Goal: Task Accomplishment & Management: Manage account settings

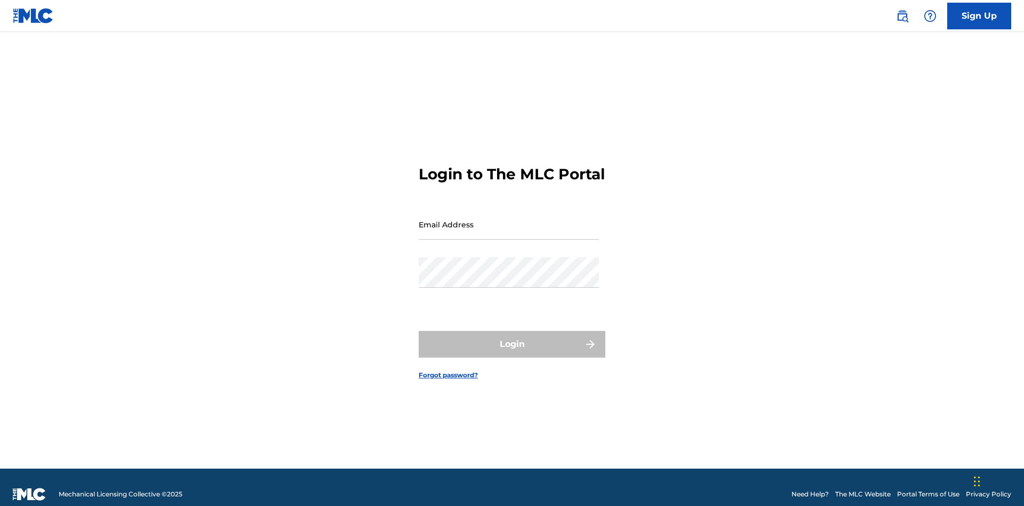
scroll to position [14, 0]
click at [509, 219] on input "Email Address" at bounding box center [509, 224] width 180 height 30
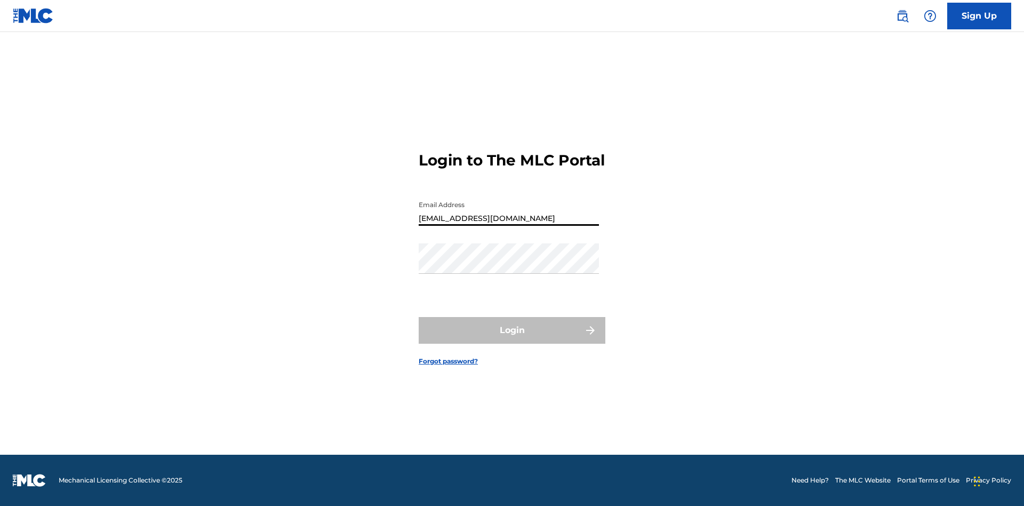
type input "[EMAIL_ADDRESS][DOMAIN_NAME]"
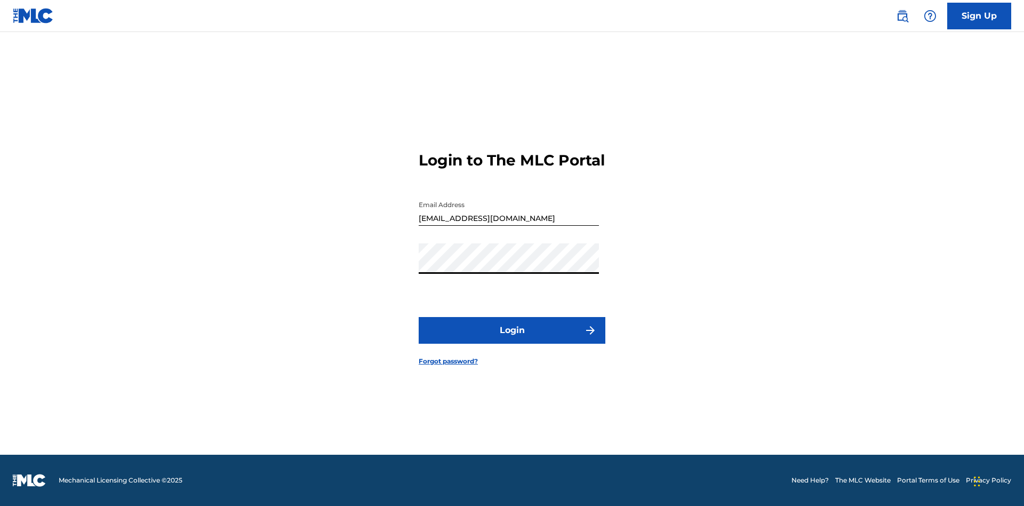
click at [512, 339] on button "Login" at bounding box center [512, 330] width 187 height 27
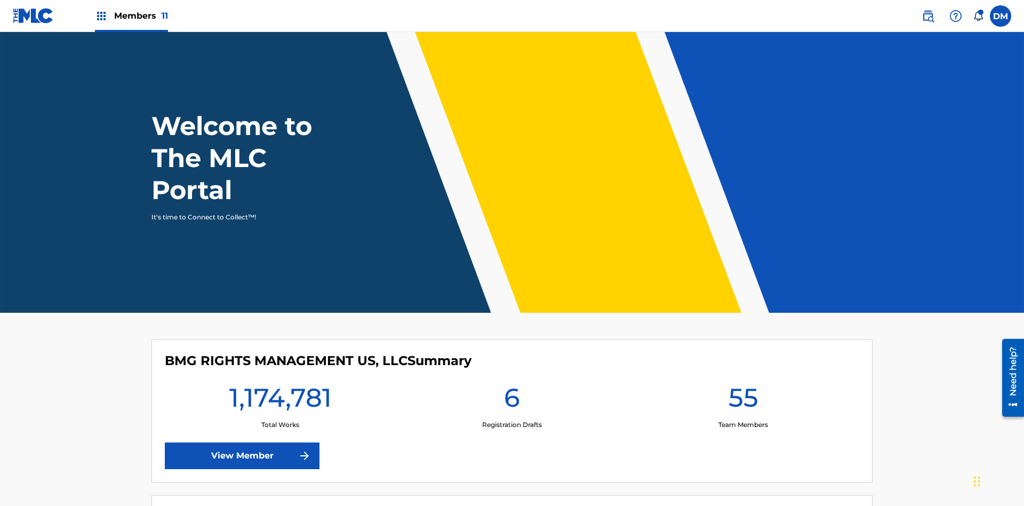
scroll to position [46, 0]
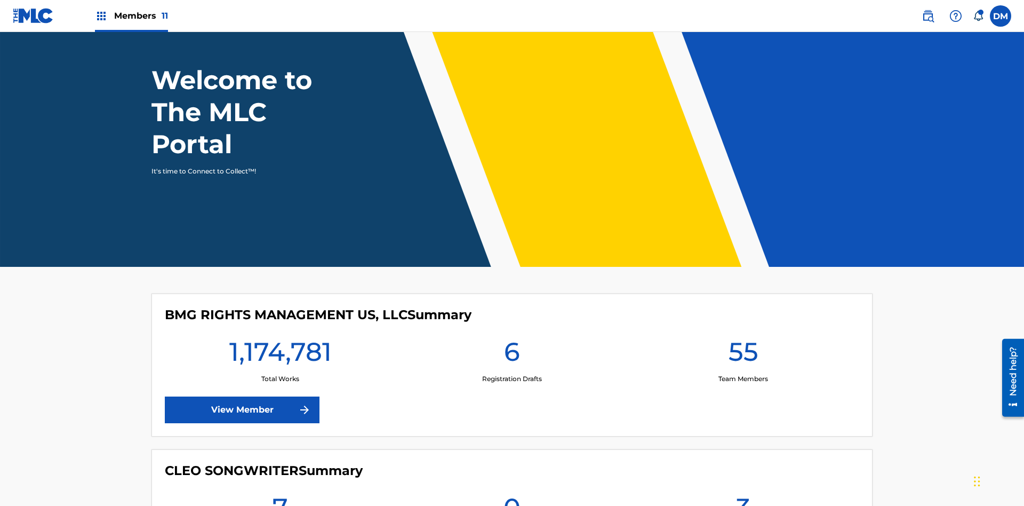
click at [131, 15] on span "Members 11" at bounding box center [141, 16] width 54 height 12
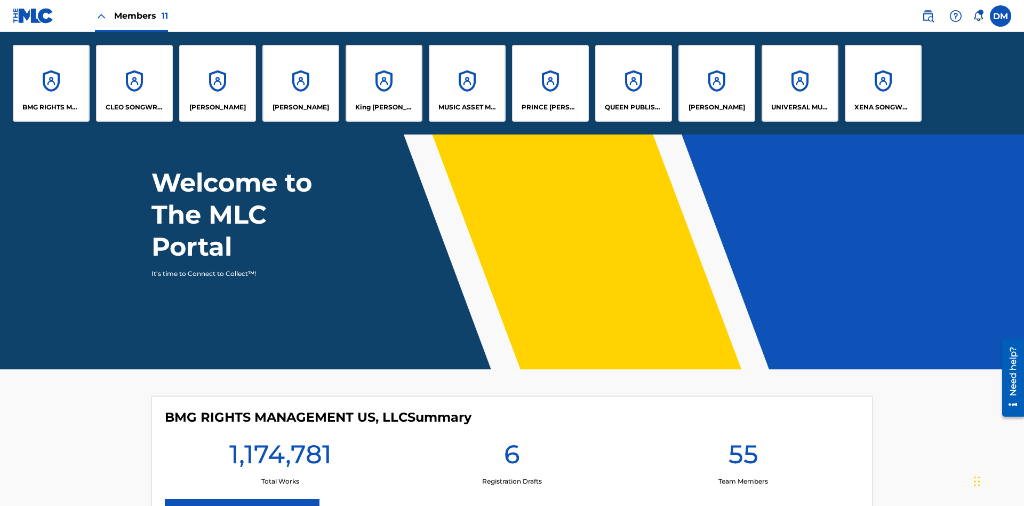
scroll to position [0, 0]
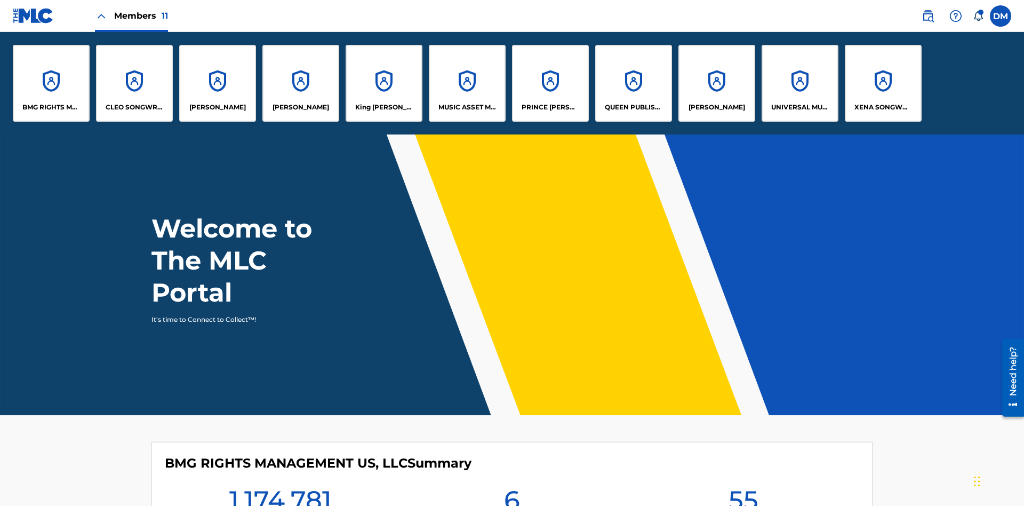
click at [633, 107] on p "QUEEN PUBLISHA" at bounding box center [634, 107] width 58 height 10
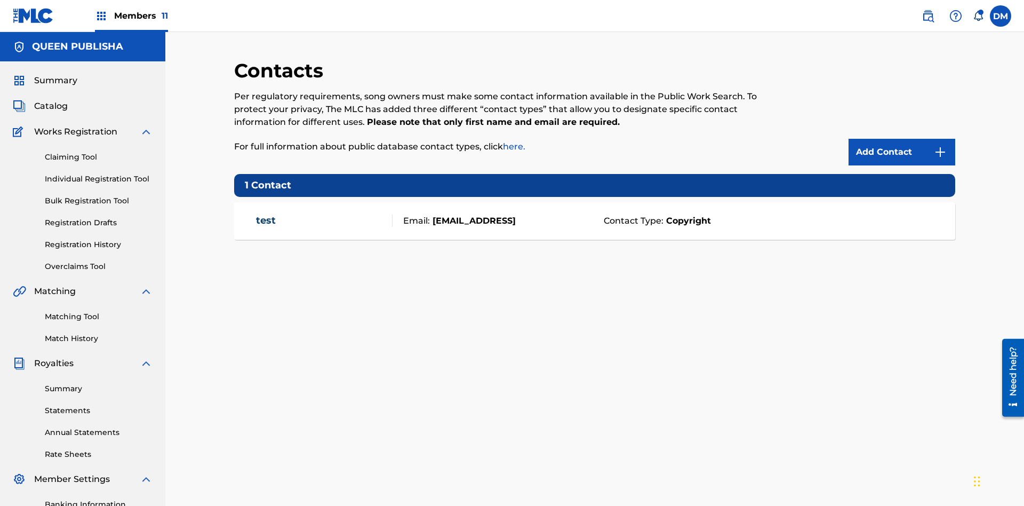
click at [131, 15] on span "Members 11" at bounding box center [141, 16] width 54 height 12
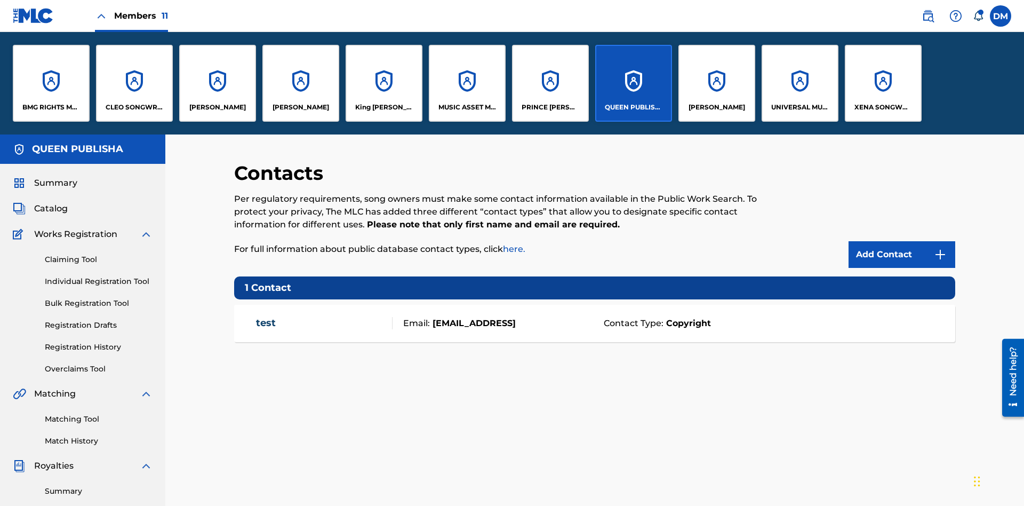
click at [217, 107] on p "[PERSON_NAME]" at bounding box center [217, 107] width 57 height 10
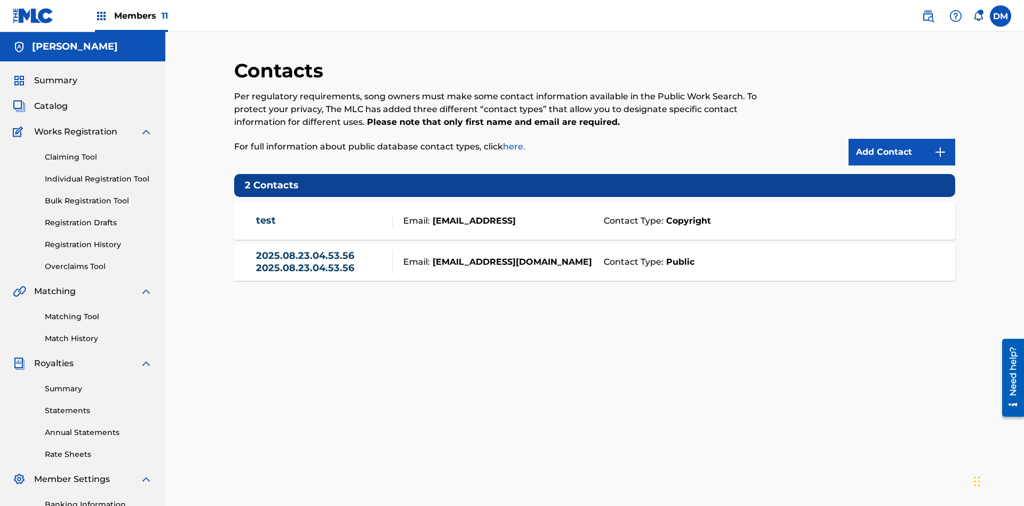
scroll to position [156, 0]
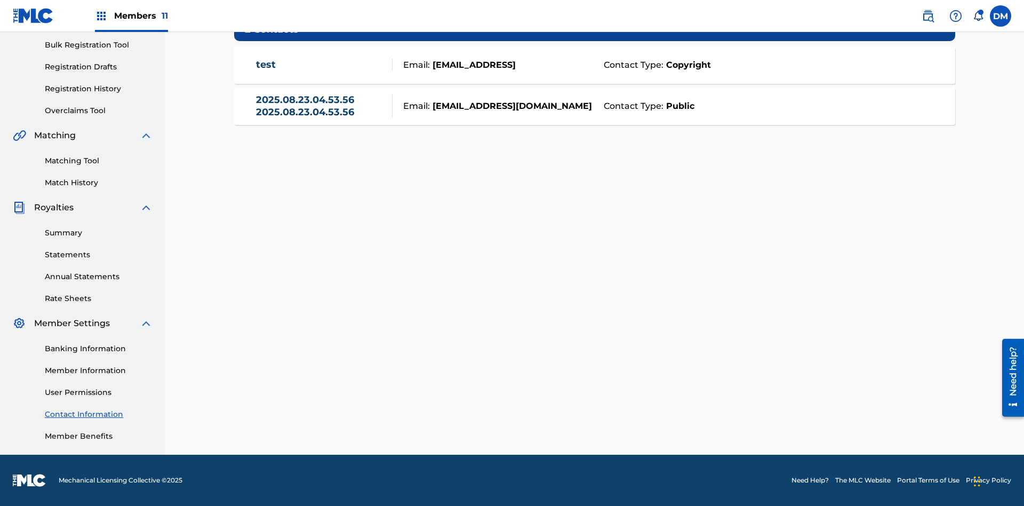
click at [678, 106] on strong "Public" at bounding box center [679, 106] width 31 height 13
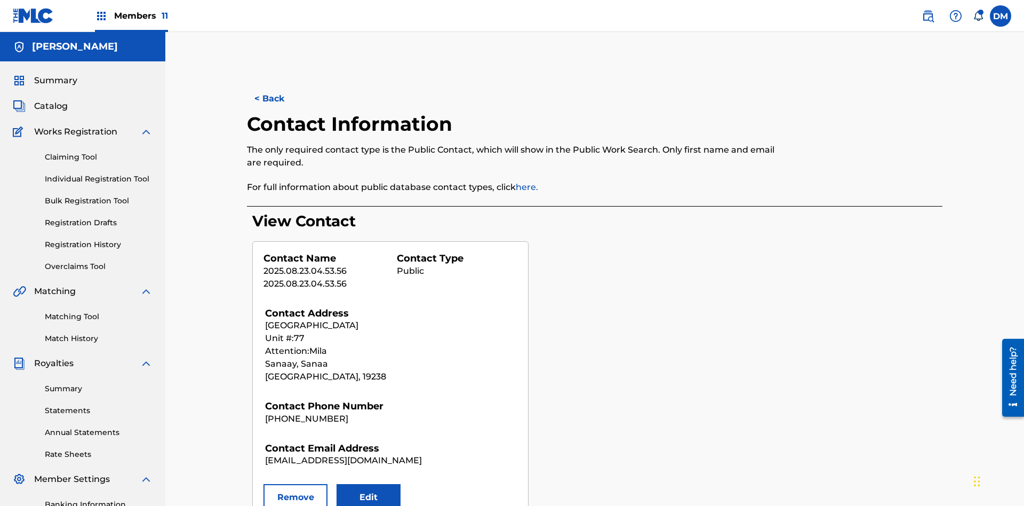
scroll to position [156, 0]
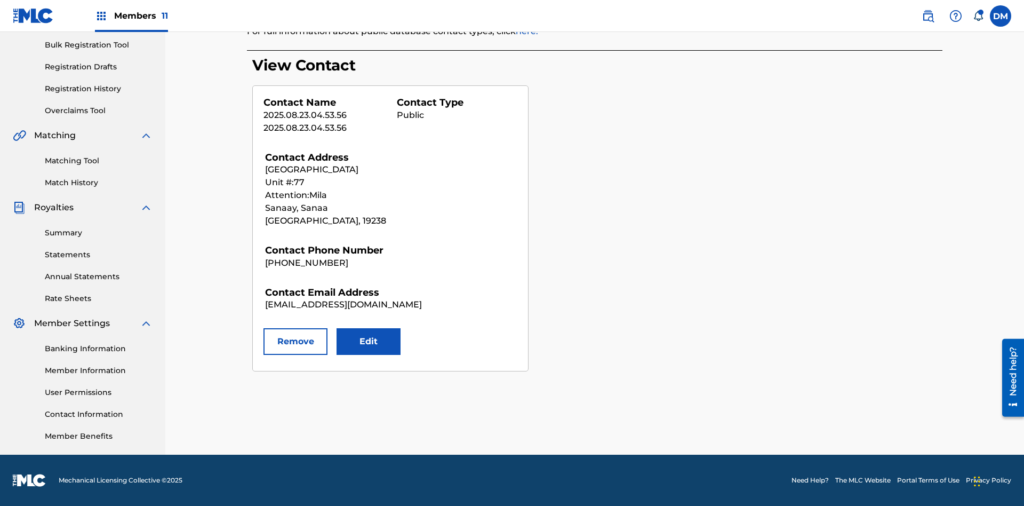
click at [296, 341] on button "Remove" at bounding box center [296, 341] width 64 height 27
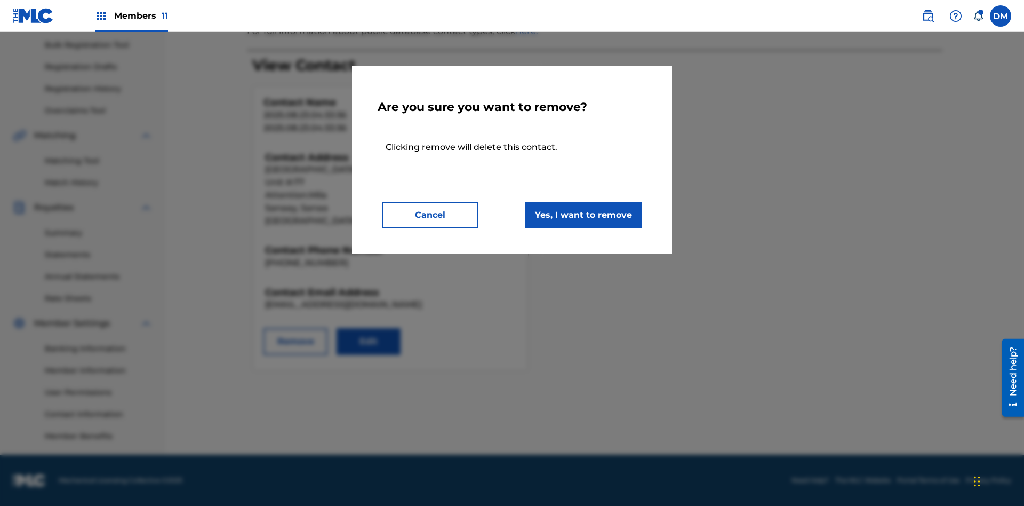
click at [584, 214] on button "Yes, I want to remove" at bounding box center [583, 215] width 117 height 27
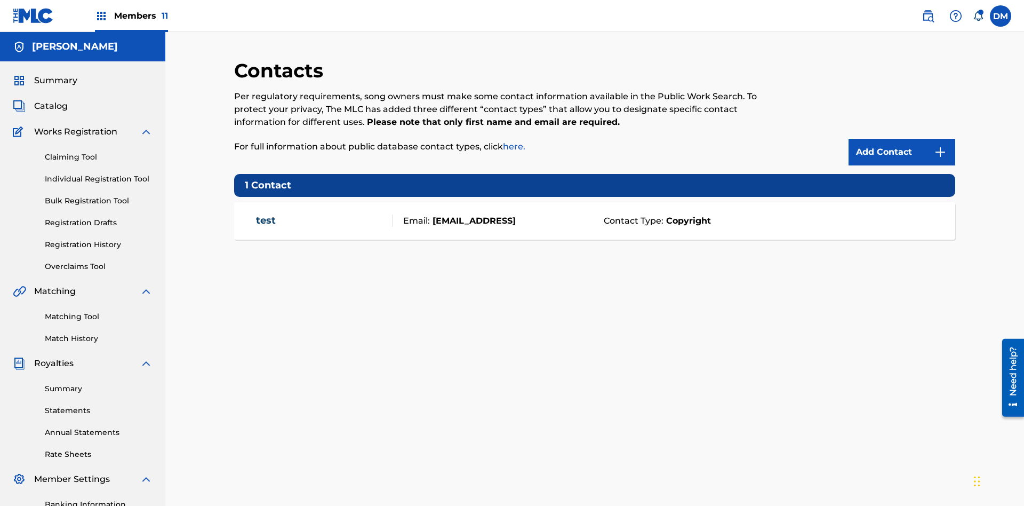
click at [131, 15] on span "Members 11" at bounding box center [141, 16] width 54 height 12
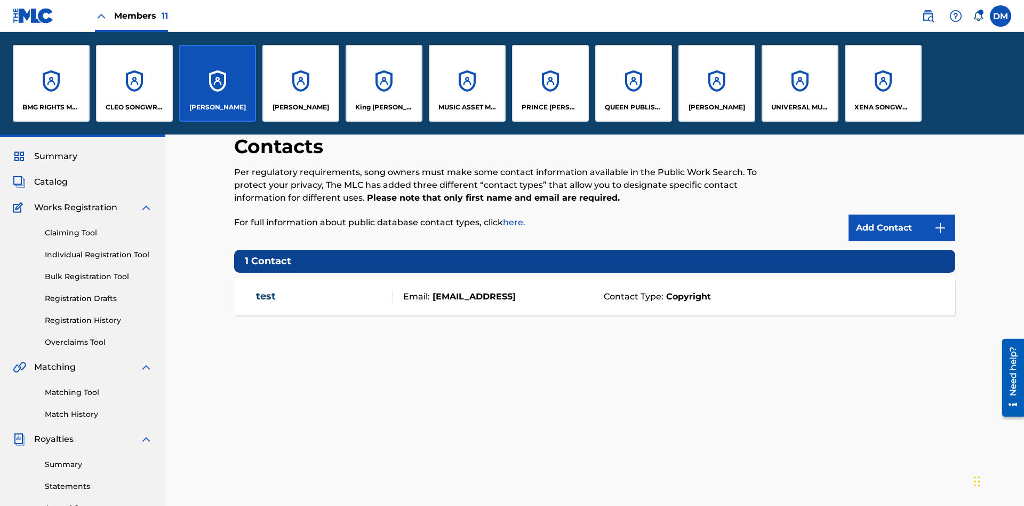
click at [633, 107] on p "QUEEN PUBLISHA" at bounding box center [634, 107] width 58 height 10
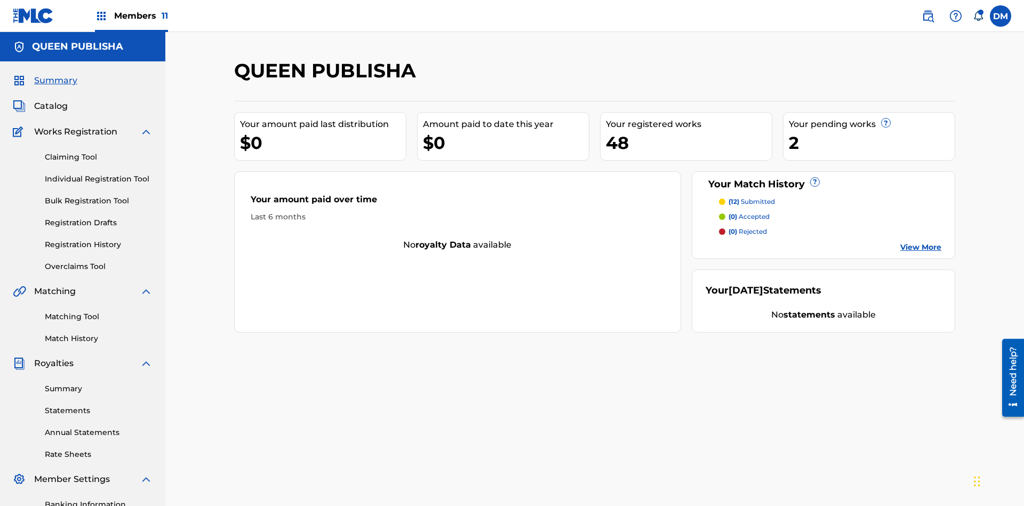
click at [51, 100] on span "Catalog" at bounding box center [51, 106] width 34 height 13
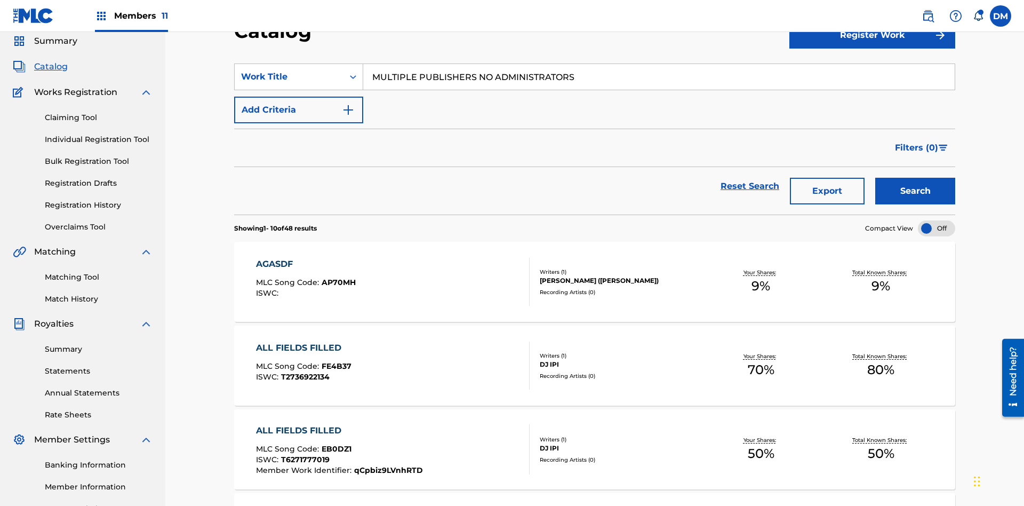
type input "MULTIPLE PUBLISHERS NO ADMINISTRATORS"
click at [915, 178] on button "Search" at bounding box center [915, 191] width 80 height 27
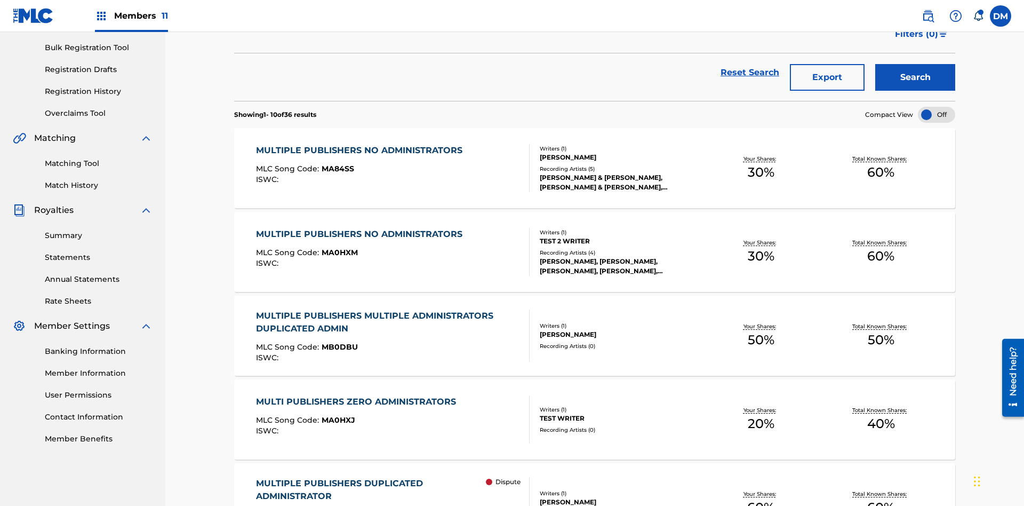
click at [336, 164] on span "MA84SS" at bounding box center [338, 169] width 33 height 10
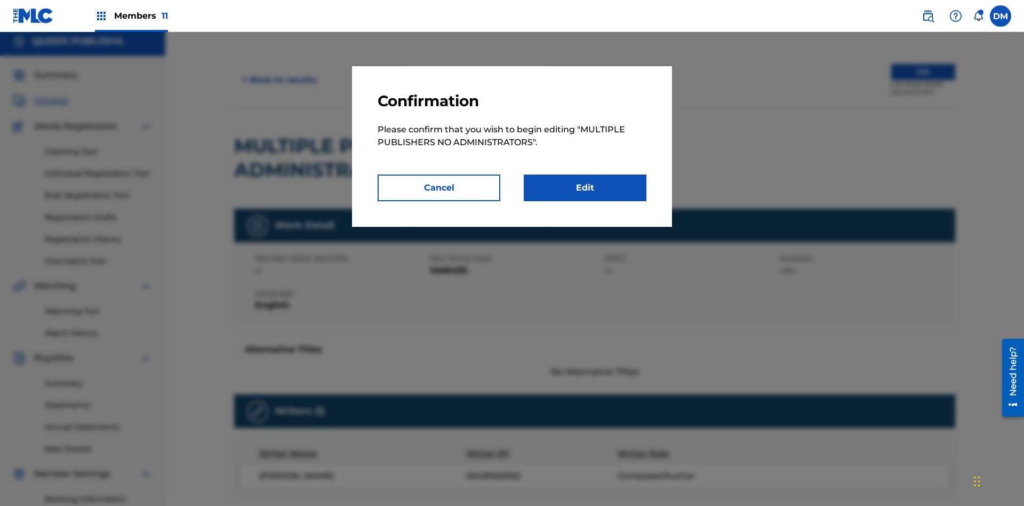
scroll to position [116, 0]
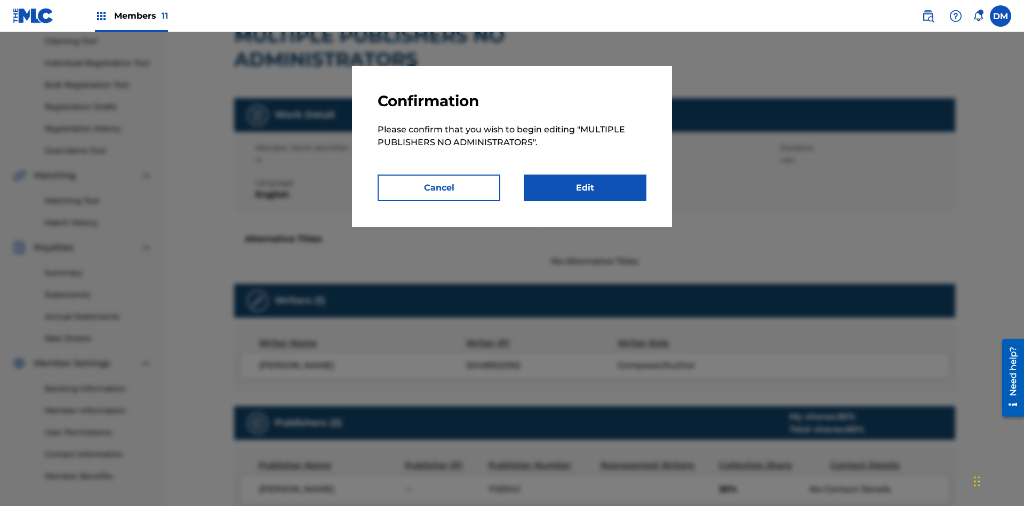
click at [585, 188] on link "Edit" at bounding box center [585, 187] width 123 height 27
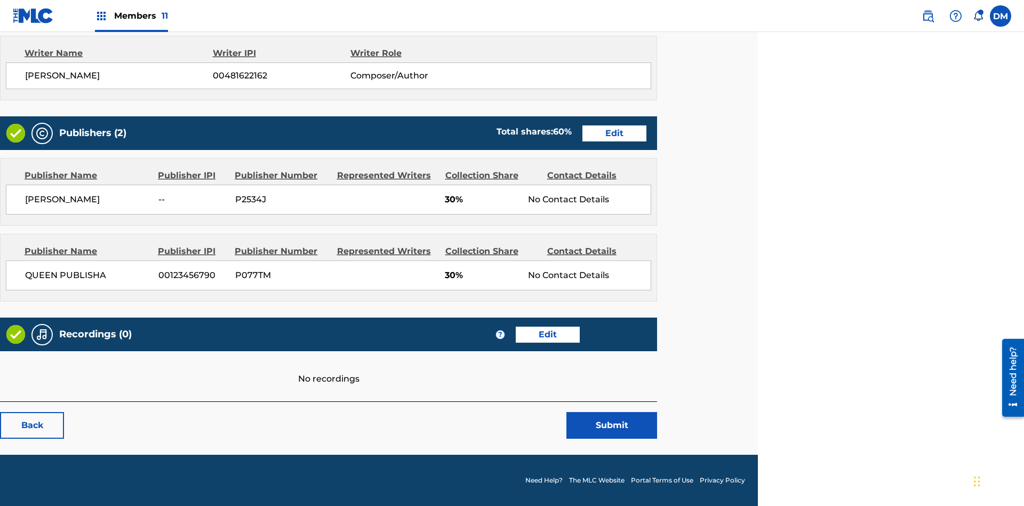
click at [131, 15] on span "Members 11" at bounding box center [141, 16] width 54 height 12
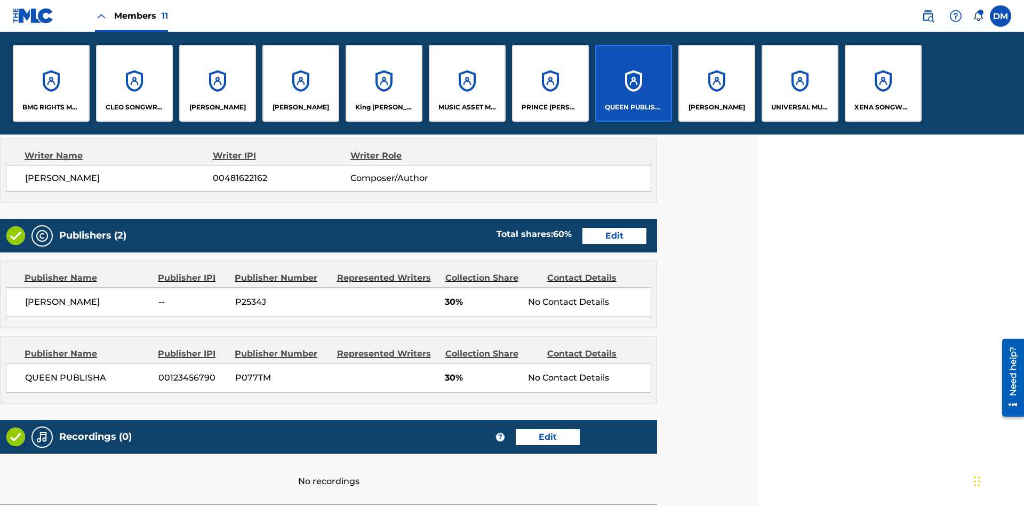
scroll to position [406, 266]
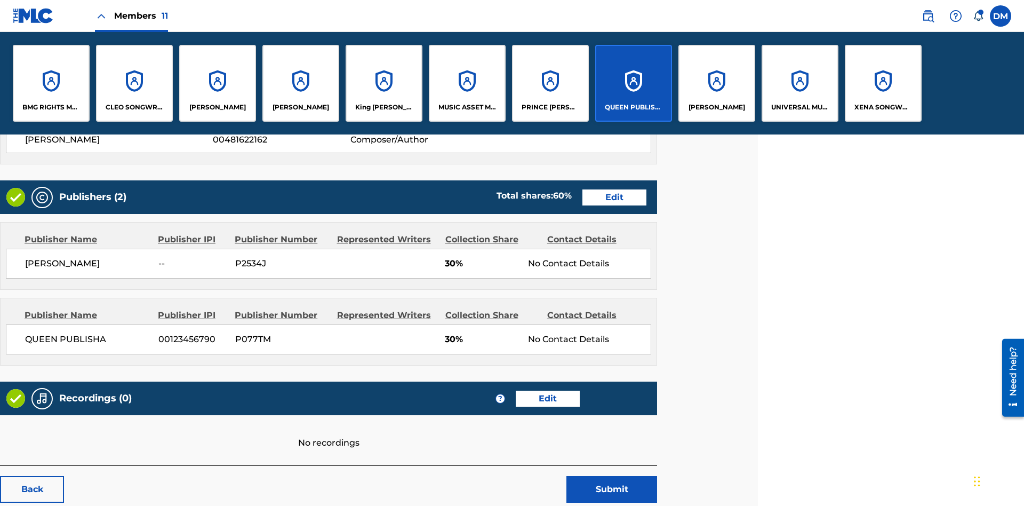
click at [633, 107] on p "QUEEN PUBLISHA" at bounding box center [634, 107] width 58 height 10
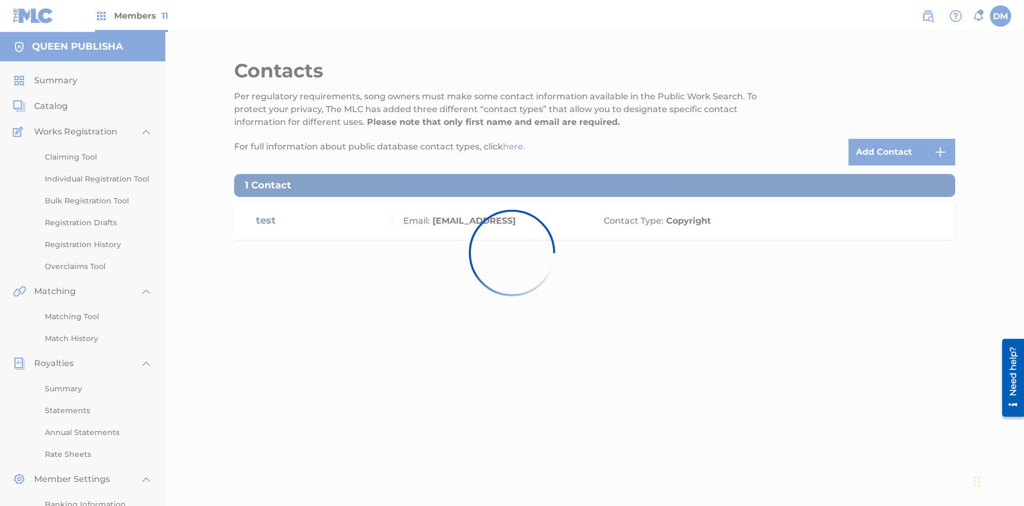
scroll to position [82, 0]
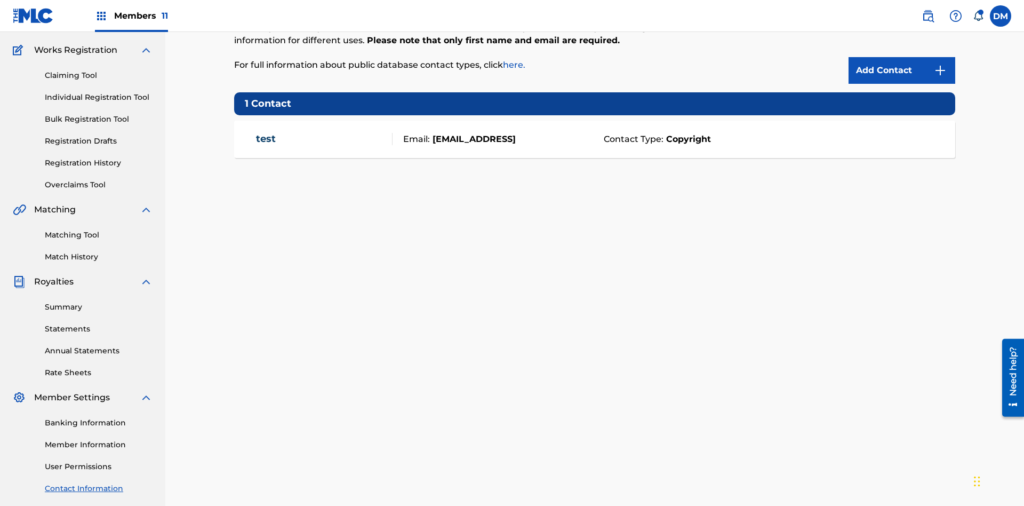
click at [941, 70] on img at bounding box center [940, 70] width 13 height 13
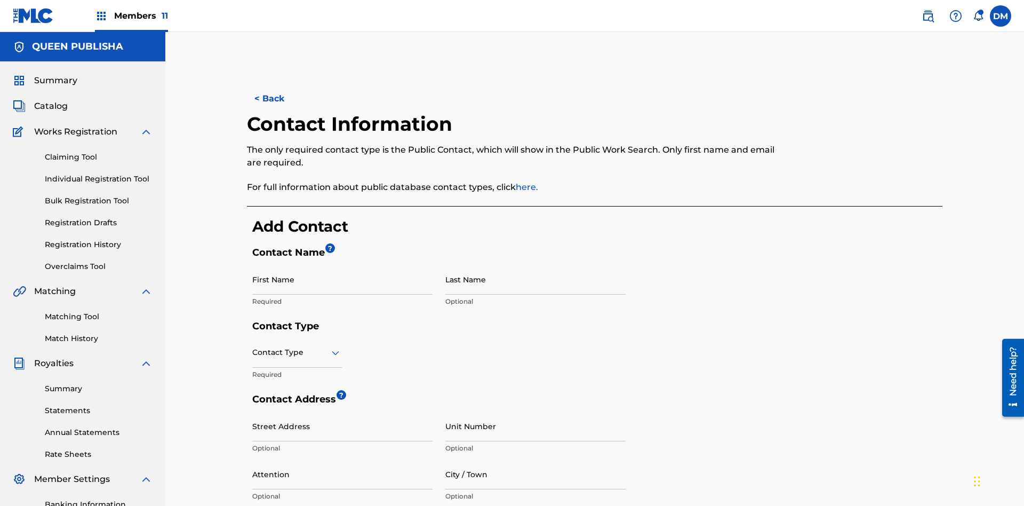
scroll to position [200, 0]
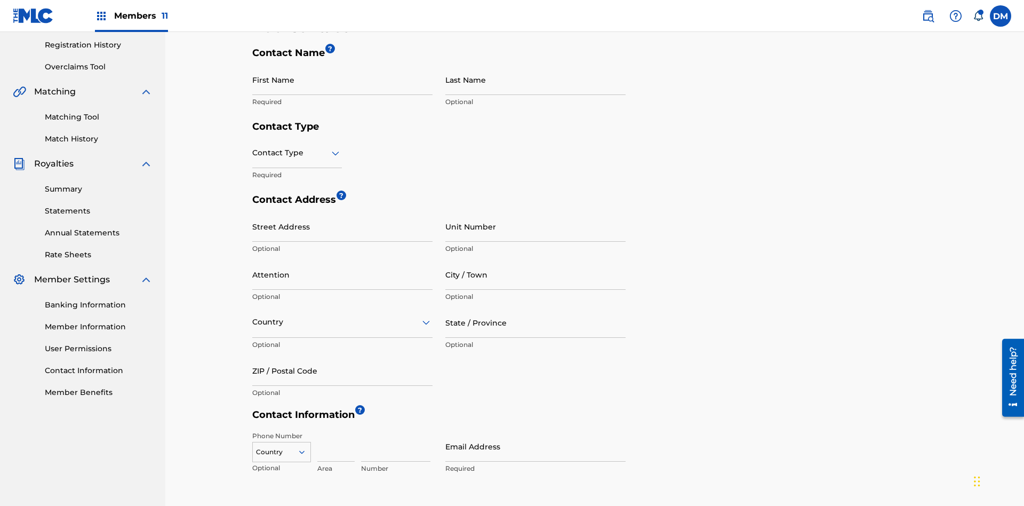
click at [343, 79] on input "First Name" at bounding box center [342, 80] width 180 height 30
type input "2025.08.24.05.39.07"
click at [536, 79] on input "Last Name" at bounding box center [535, 80] width 180 height 30
type input "2025.08.24.05.39.07"
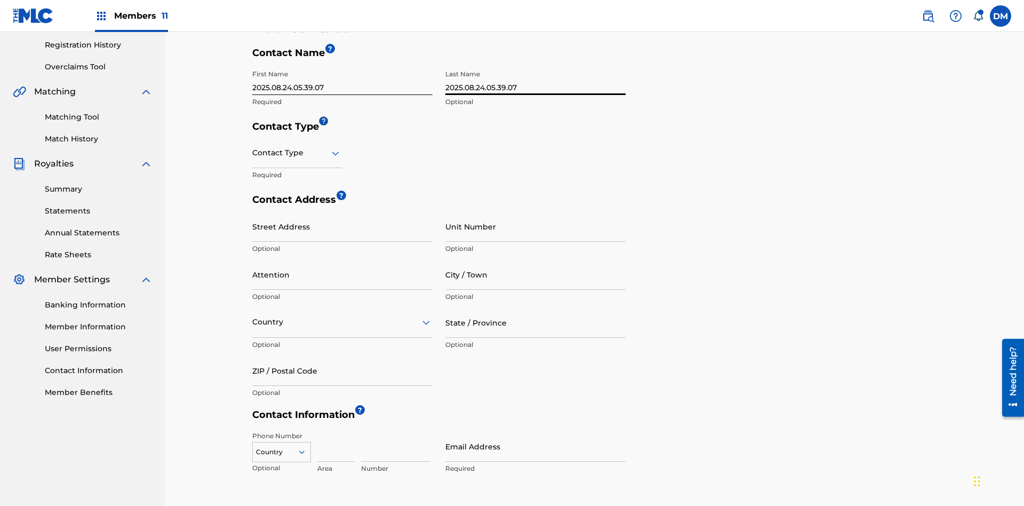
click at [253, 147] on input "text" at bounding box center [253, 152] width 2 height 11
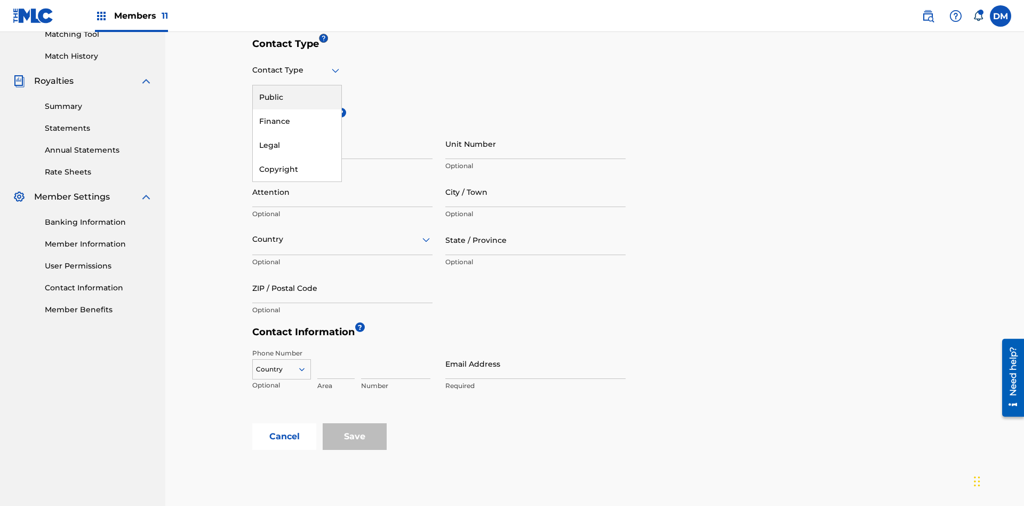
click at [297, 97] on div "Public" at bounding box center [297, 97] width 89 height 24
click at [536, 177] on input "City / Town" at bounding box center [535, 192] width 180 height 30
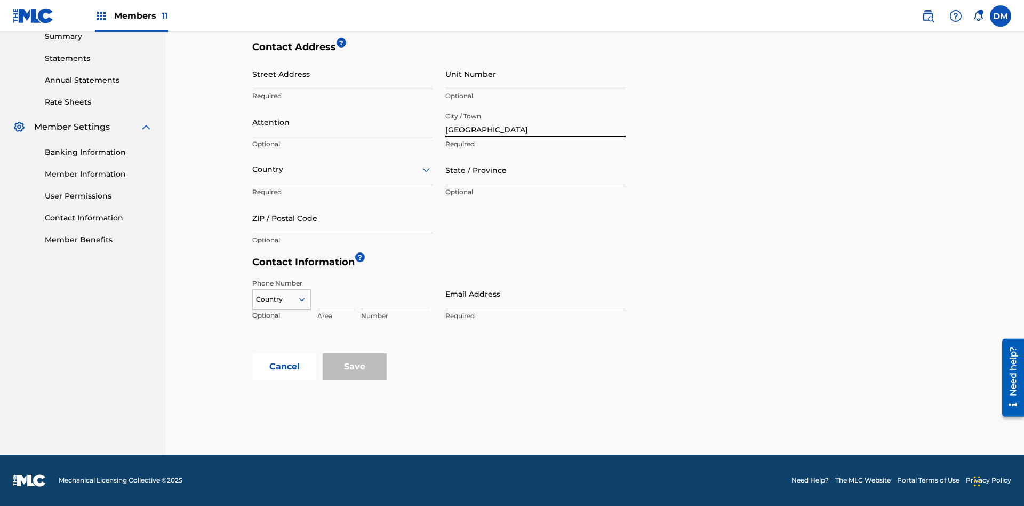
type input "[GEOGRAPHIC_DATA]"
click at [343, 79] on input "Street Address" at bounding box center [342, 74] width 180 height 30
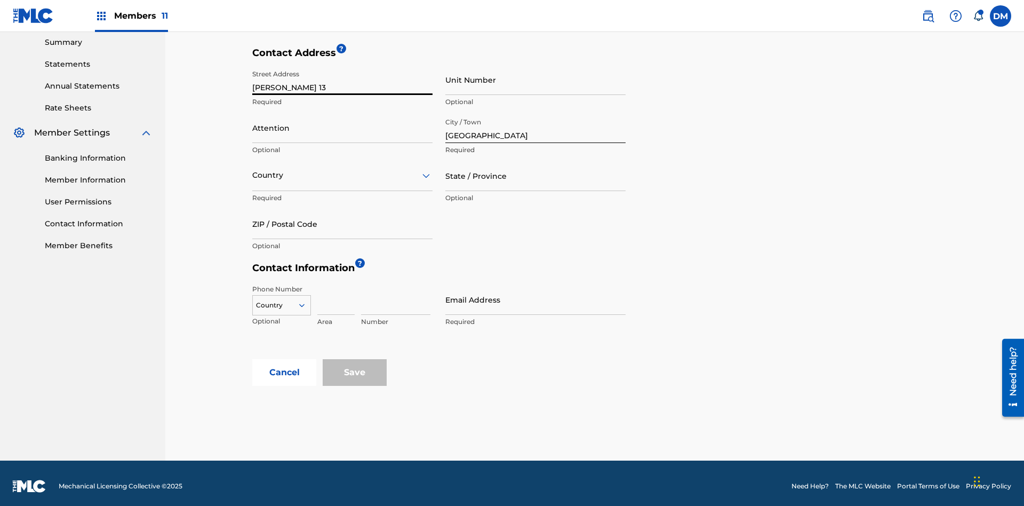
type input "[PERSON_NAME] 13"
click at [536, 79] on input "Unit Number" at bounding box center [535, 80] width 180 height 30
type input "9P"
click at [343, 122] on input "Attention" at bounding box center [342, 128] width 180 height 30
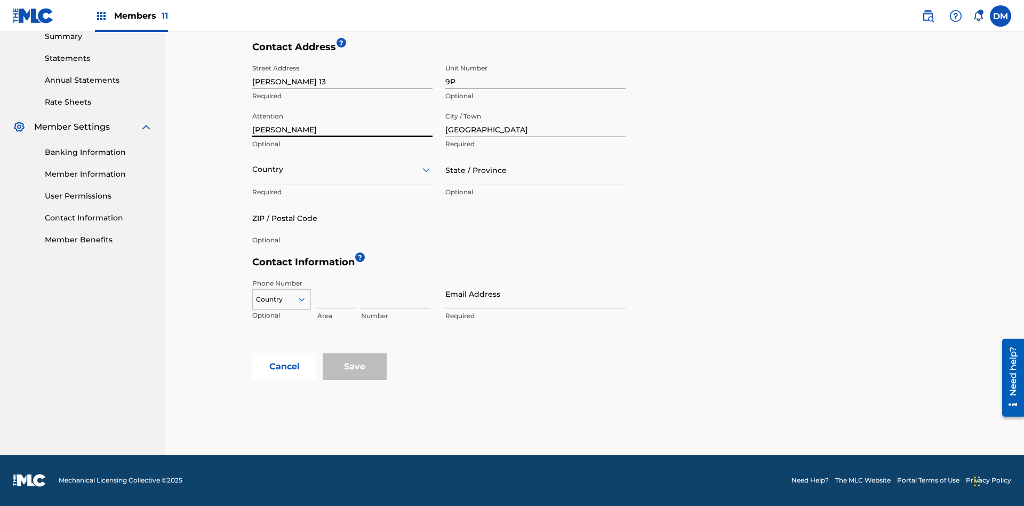
type input "[PERSON_NAME]"
click at [253, 169] on input "text" at bounding box center [253, 169] width 2 height 11
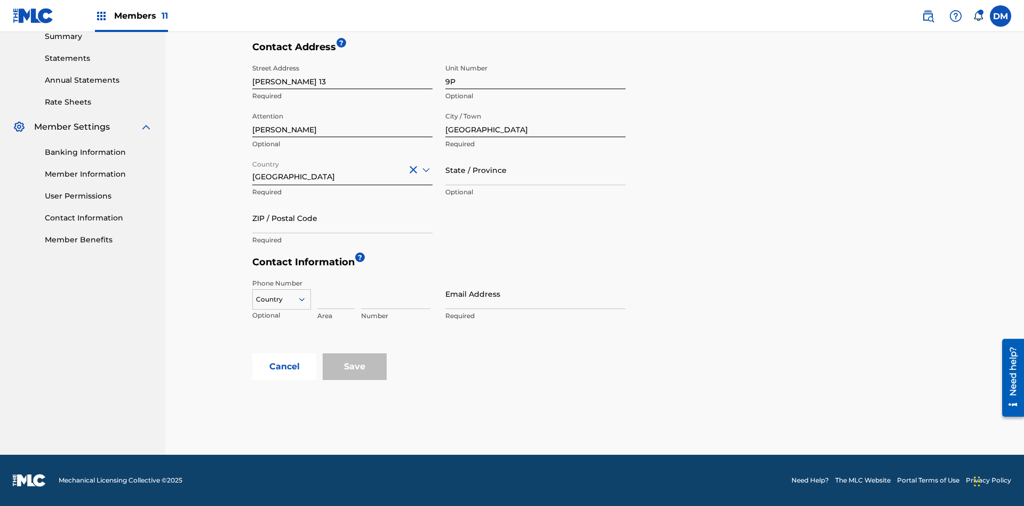
click at [536, 170] on input "State / Province" at bounding box center [535, 170] width 180 height 30
type input "[GEOGRAPHIC_DATA]"
click at [343, 218] on input "ZIP / Postal Code" at bounding box center [342, 218] width 180 height 30
type input "68080"
click at [306, 299] on icon at bounding box center [302, 299] width 10 height 10
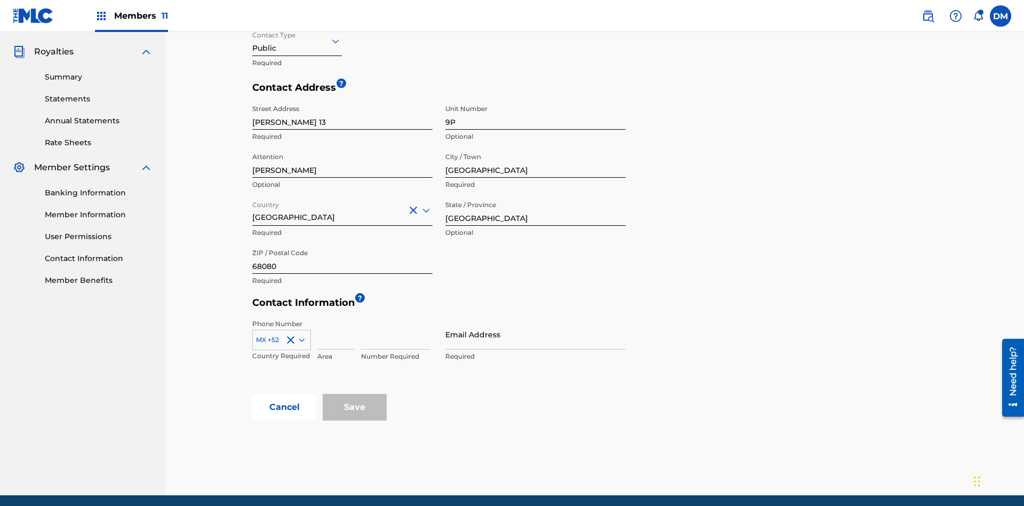
click at [336, 319] on input at bounding box center [335, 334] width 37 height 30
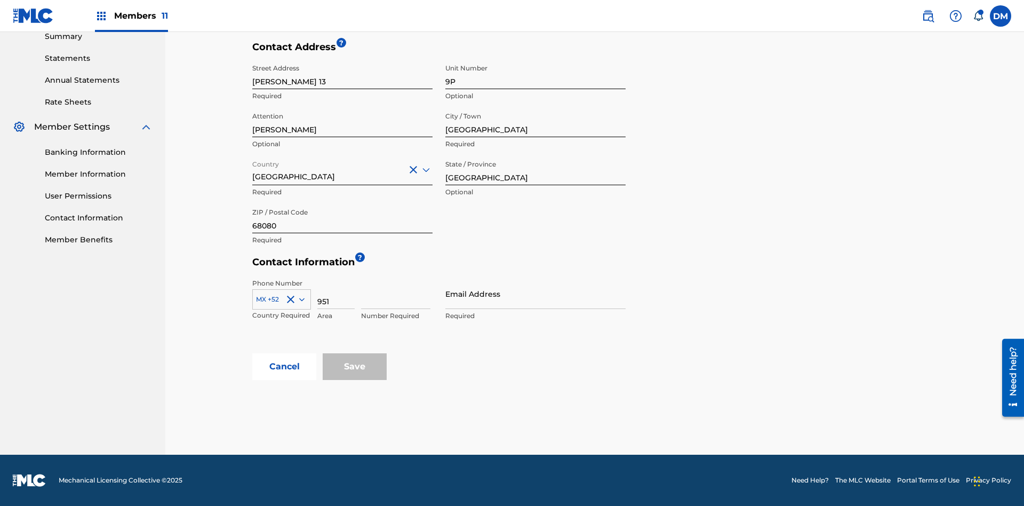
type input "951"
click at [396, 293] on input at bounding box center [395, 293] width 69 height 30
type input "5185312"
click at [536, 293] on input "Email Address" at bounding box center [535, 293] width 180 height 30
type input "[EMAIL_ADDRESS][DOMAIN_NAME]"
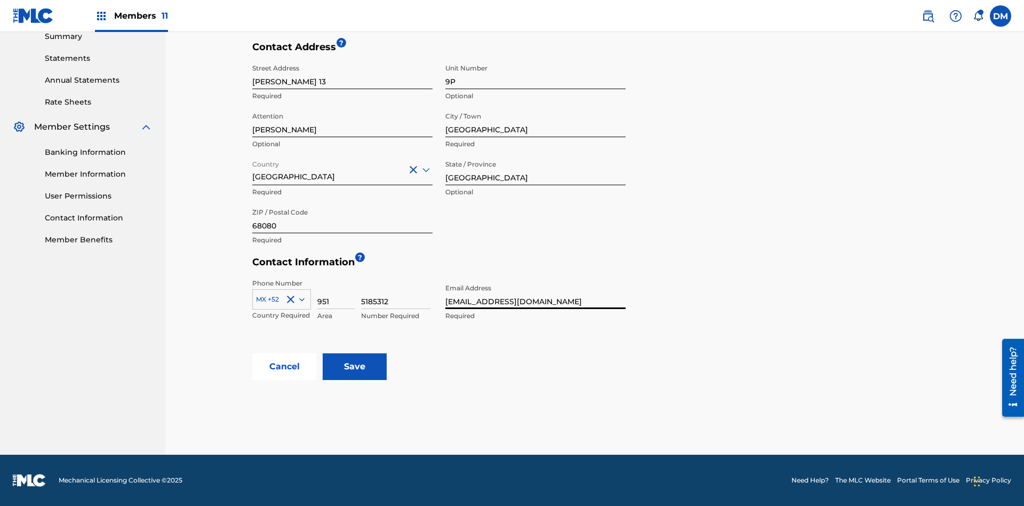
click at [355, 367] on input "Save" at bounding box center [355, 366] width 64 height 27
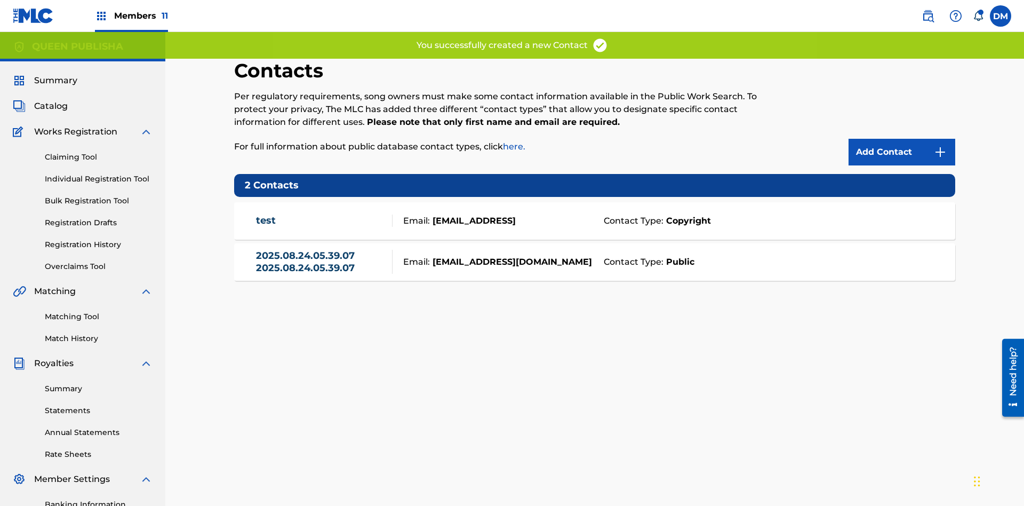
click at [131, 15] on span "Members 11" at bounding box center [141, 16] width 54 height 12
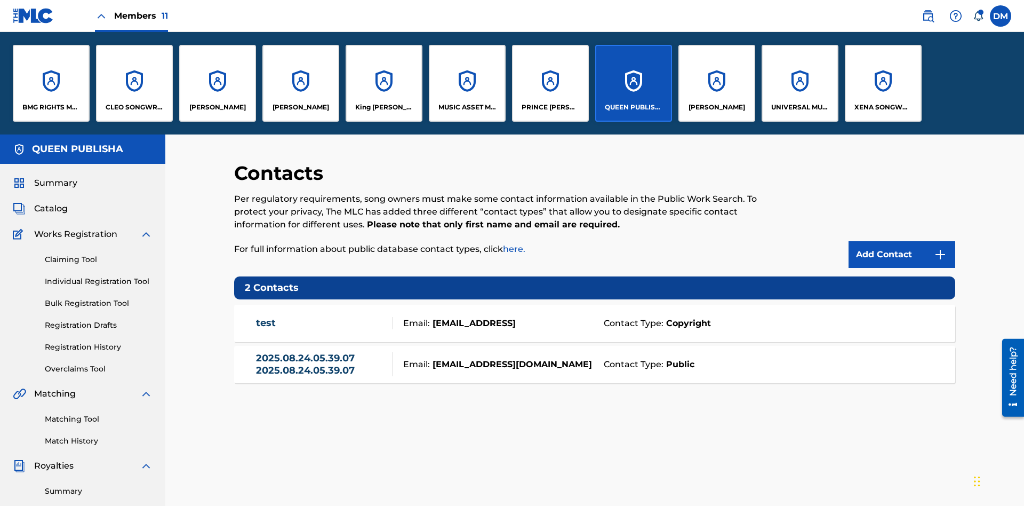
click at [217, 107] on p "[PERSON_NAME]" at bounding box center [217, 107] width 57 height 10
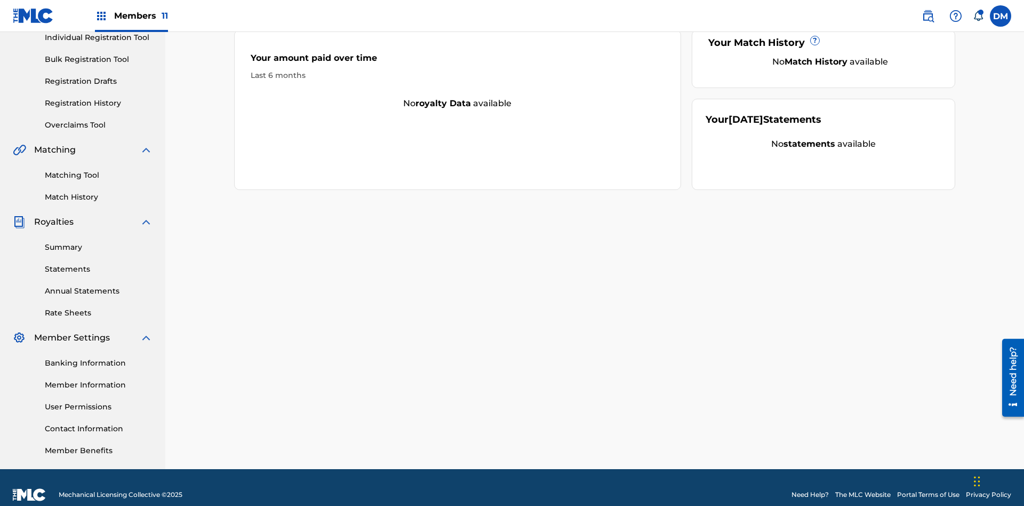
click at [99, 423] on link "Contact Information" at bounding box center [99, 428] width 108 height 11
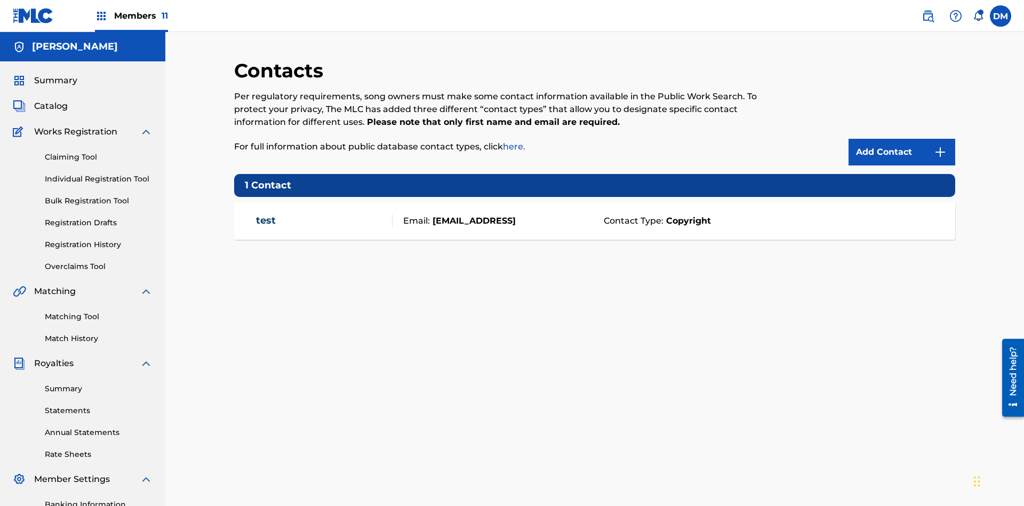
click at [941, 146] on img at bounding box center [940, 152] width 13 height 13
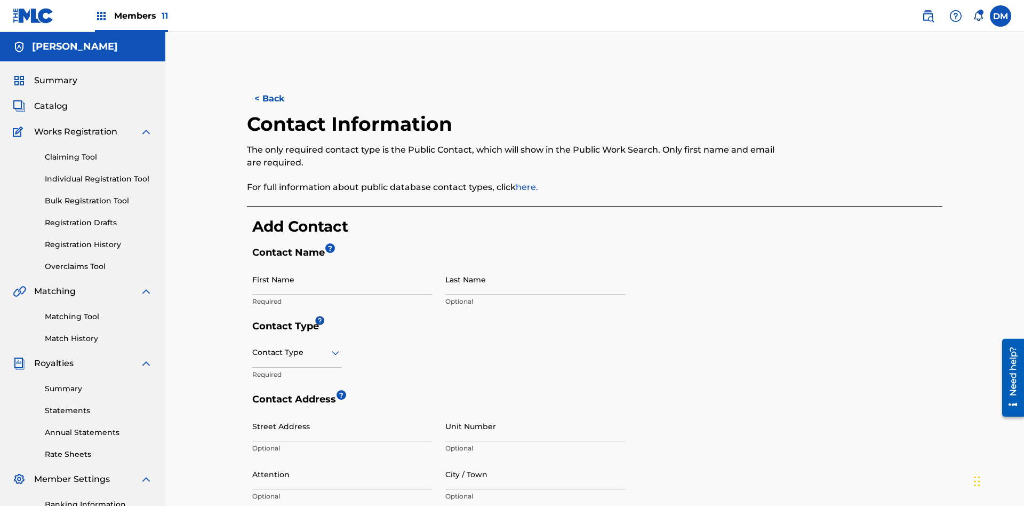
click at [343, 264] on input "First Name" at bounding box center [342, 279] width 180 height 30
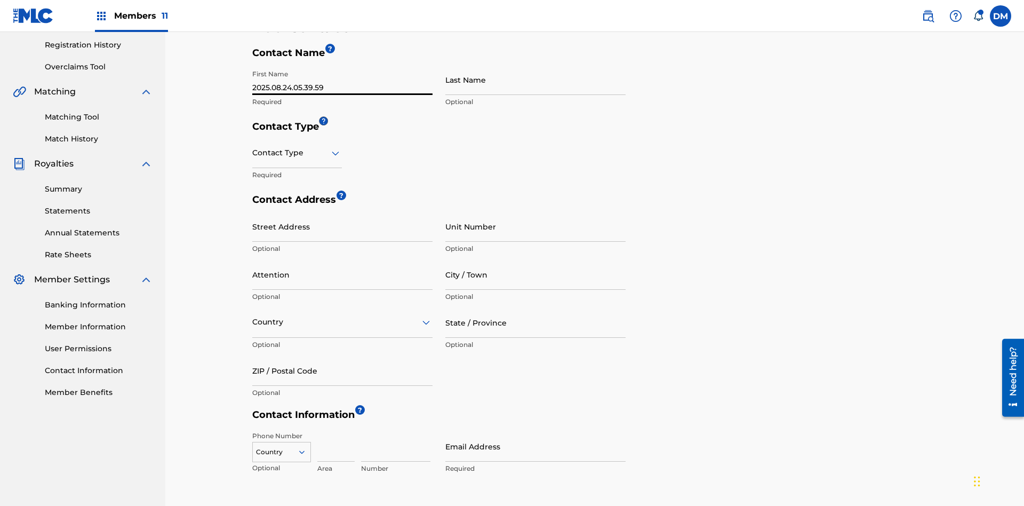
type input "2025.08.24.05.39.59"
click at [536, 79] on input "Last Name" at bounding box center [535, 80] width 180 height 30
type input "2025.08.24.05.39.59"
click at [253, 147] on input "text" at bounding box center [253, 152] width 2 height 11
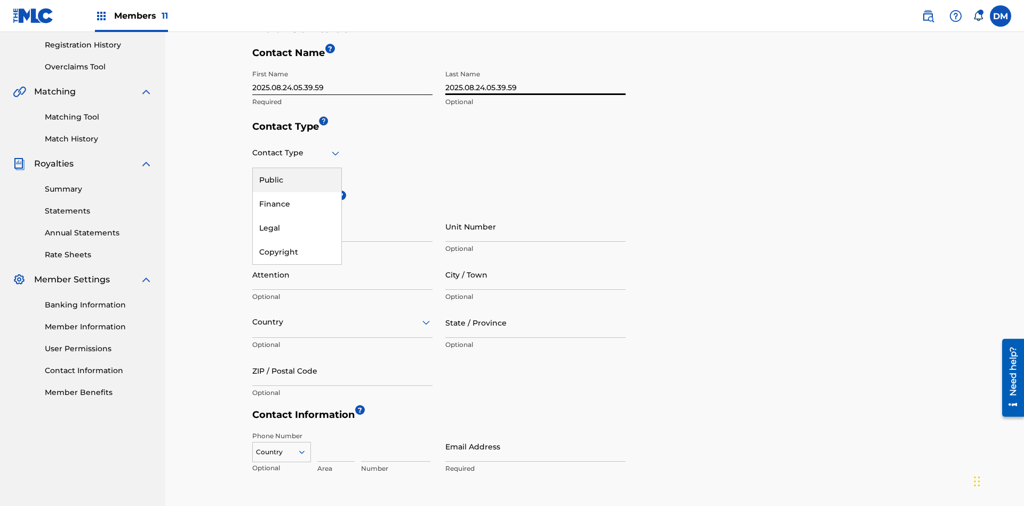
scroll to position [282, 0]
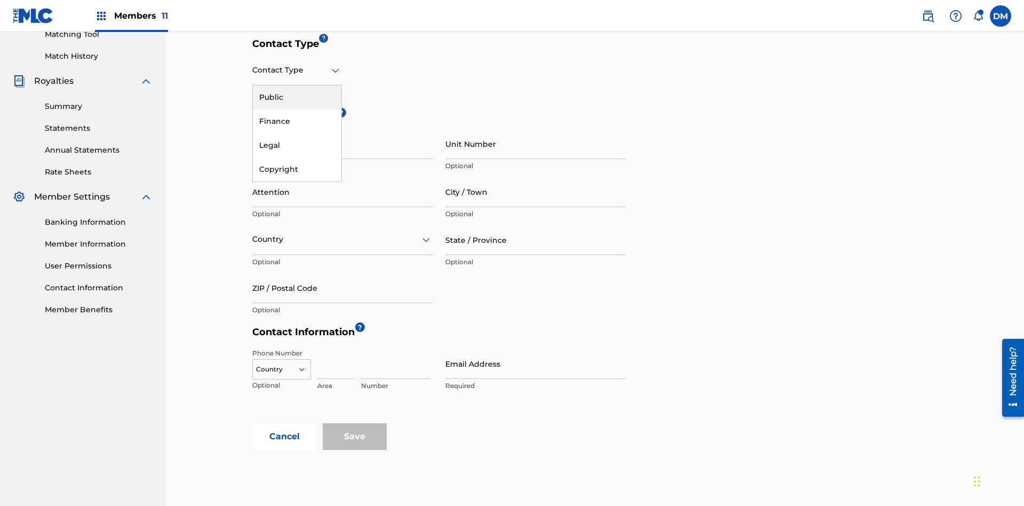
click at [297, 97] on div "Public" at bounding box center [297, 97] width 89 height 24
click at [536, 177] on input "City / Town" at bounding box center [535, 192] width 180 height 30
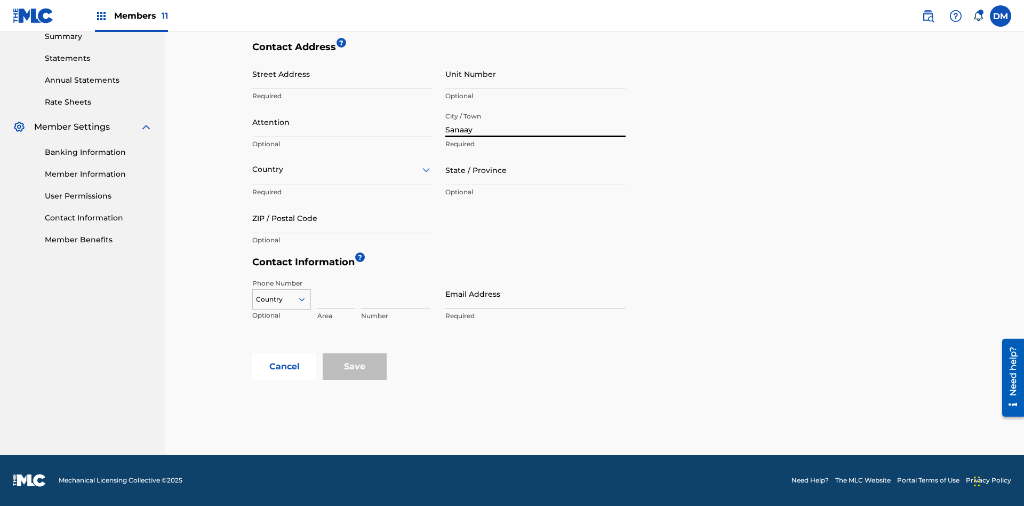
scroll to position [346, 0]
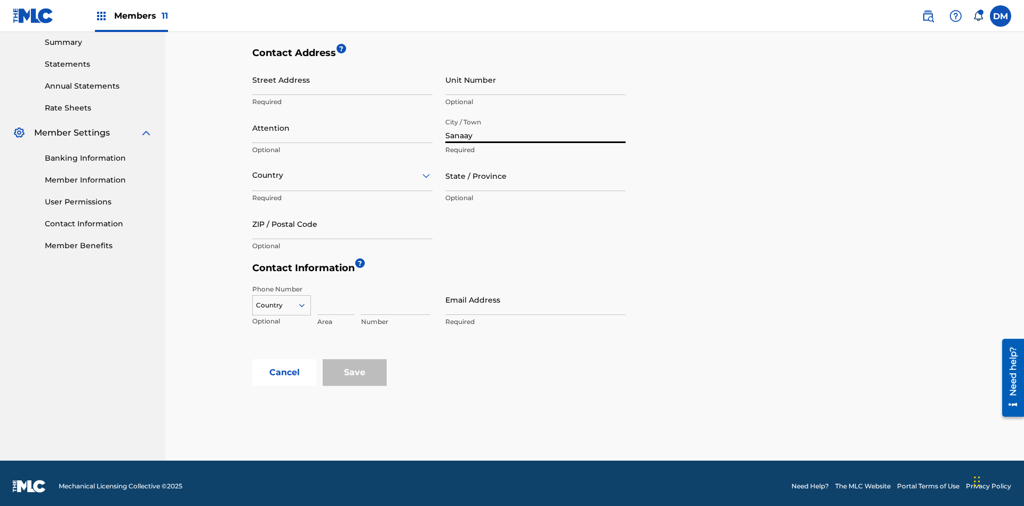
type input "Sanaay"
click at [343, 79] on input "Street Address" at bounding box center [342, 80] width 180 height 30
type input "[GEOGRAPHIC_DATA]"
click at [536, 79] on input "Unit Number" at bounding box center [535, 80] width 180 height 30
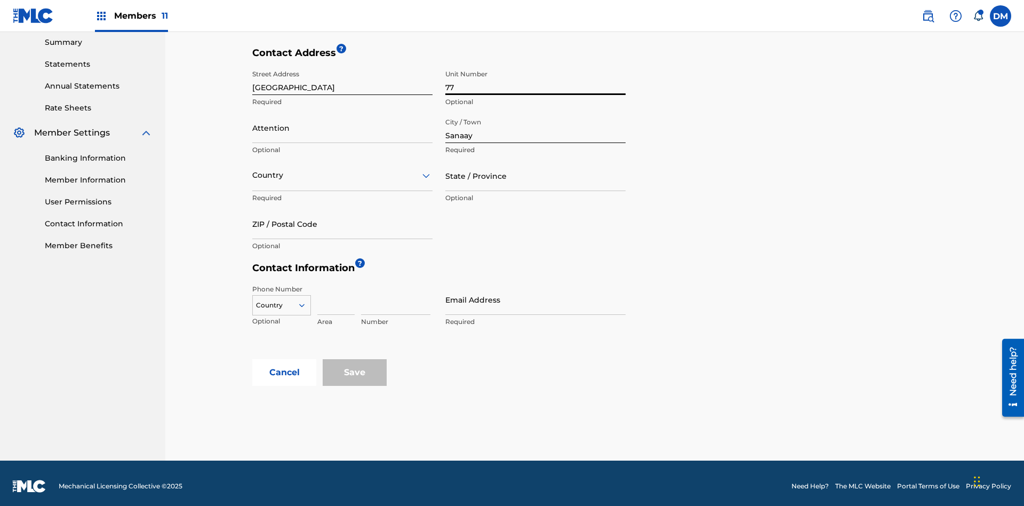
type input "77"
click at [343, 122] on input "Attention" at bounding box center [342, 128] width 180 height 30
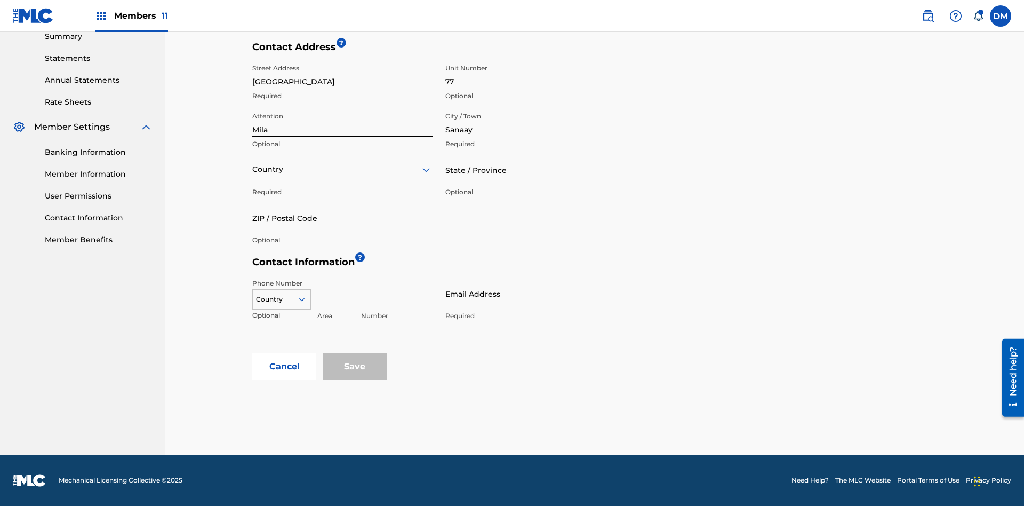
type input "Mila"
click at [253, 169] on input "text" at bounding box center [253, 169] width 2 height 11
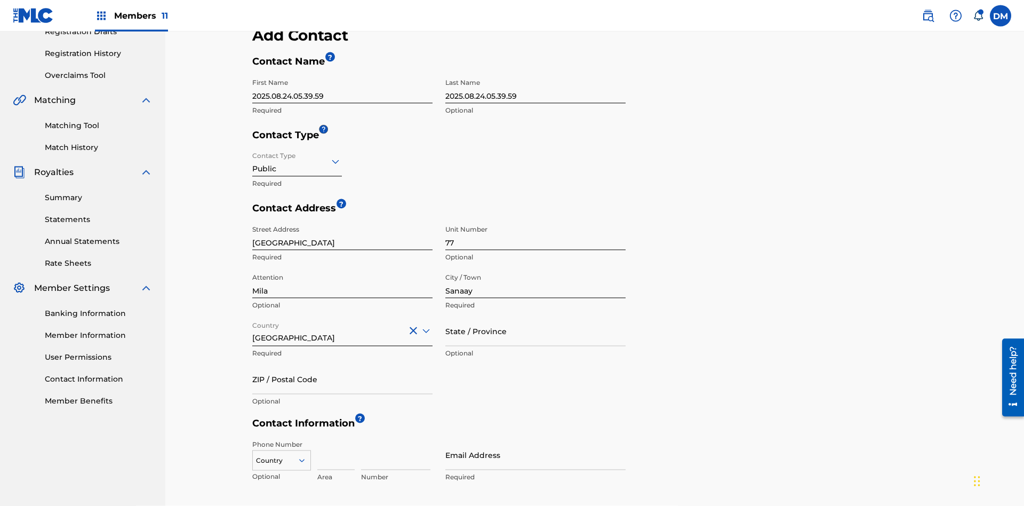
click at [536, 316] on input "State / Province" at bounding box center [535, 331] width 180 height 30
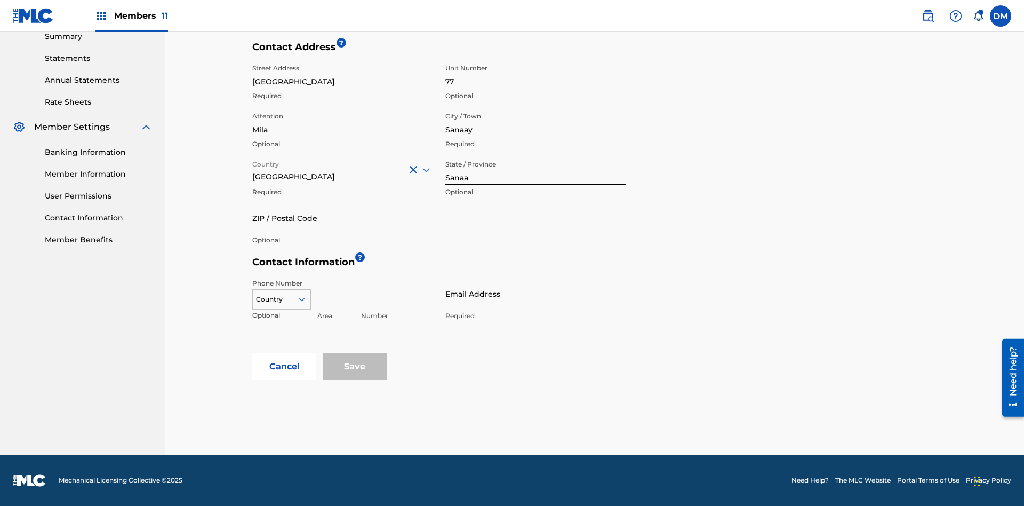
type input "Sanaa"
click at [343, 218] on input "ZIP / Postal Code" at bounding box center [342, 218] width 180 height 30
type input "19238"
click at [306, 299] on icon at bounding box center [302, 299] width 10 height 10
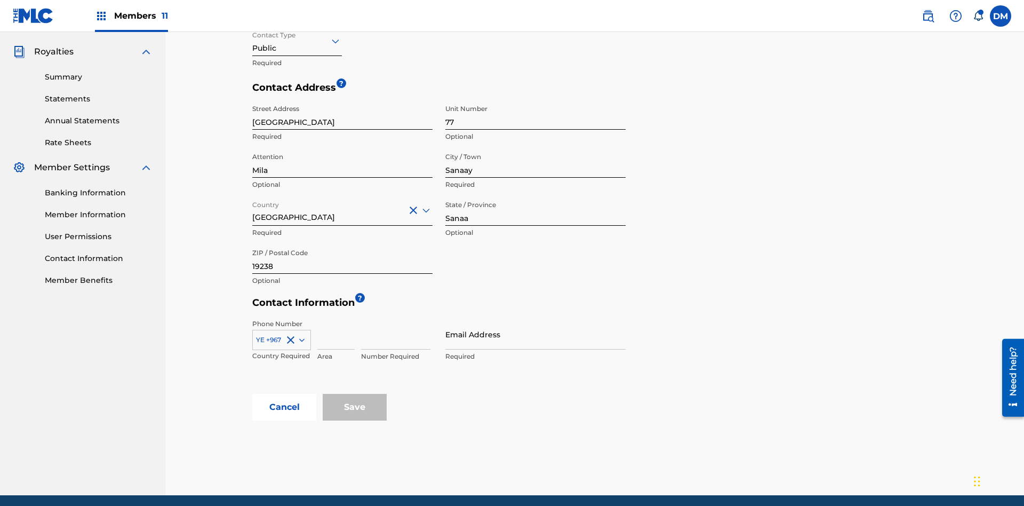
click at [336, 319] on input at bounding box center [335, 334] width 37 height 30
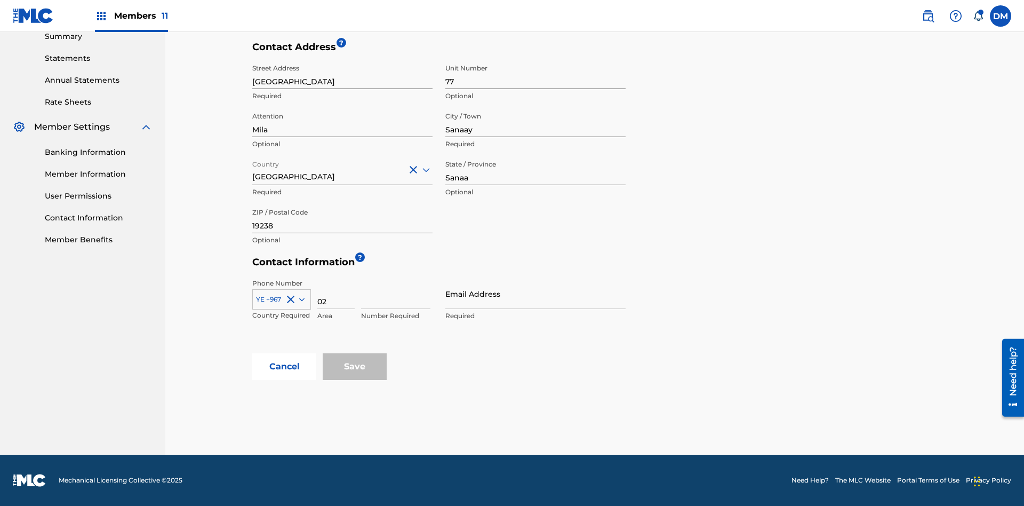
type input "02"
click at [396, 293] on input at bounding box center [395, 293] width 69 height 30
type input "255435"
click at [536, 293] on input "Email Address" at bounding box center [535, 293] width 180 height 30
type input "[EMAIL_ADDRESS][DOMAIN_NAME]"
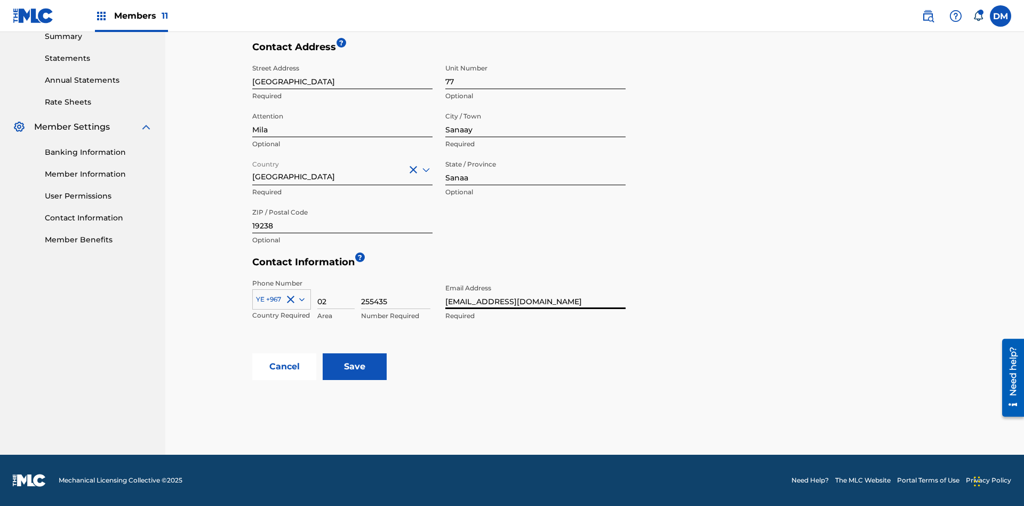
click at [355, 367] on input "Save" at bounding box center [355, 366] width 64 height 27
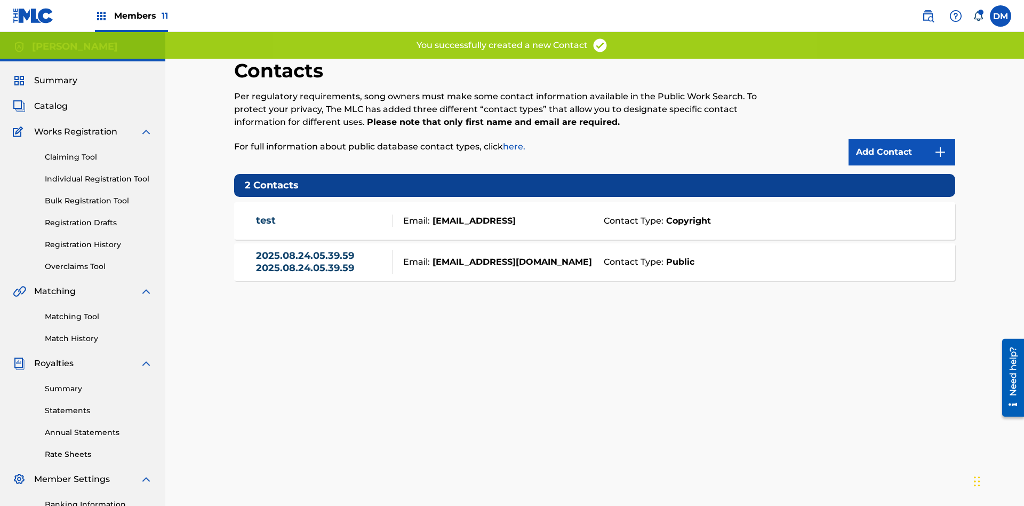
click at [131, 15] on span "Members 11" at bounding box center [141, 16] width 54 height 12
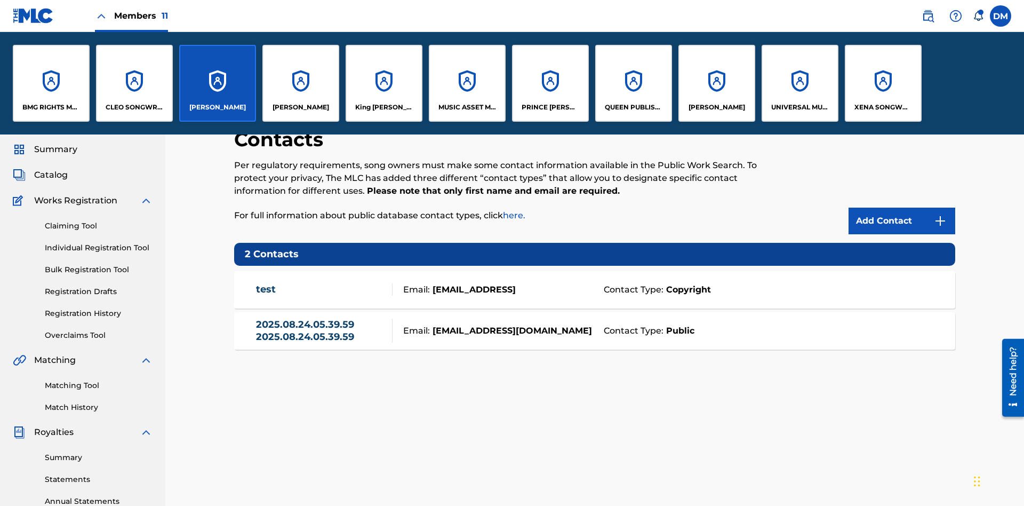
click at [217, 107] on p "[PERSON_NAME]" at bounding box center [217, 107] width 57 height 10
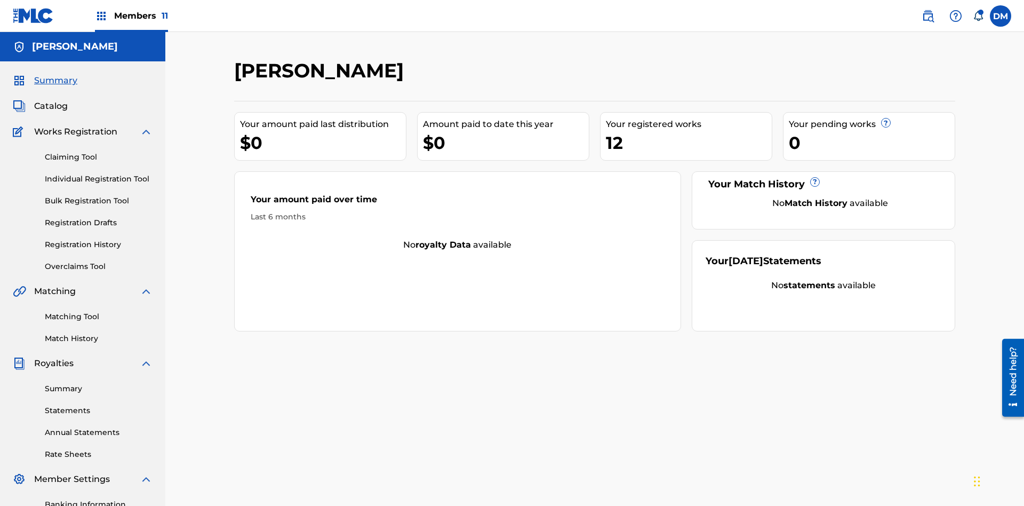
click at [51, 100] on span "Catalog" at bounding box center [51, 106] width 34 height 13
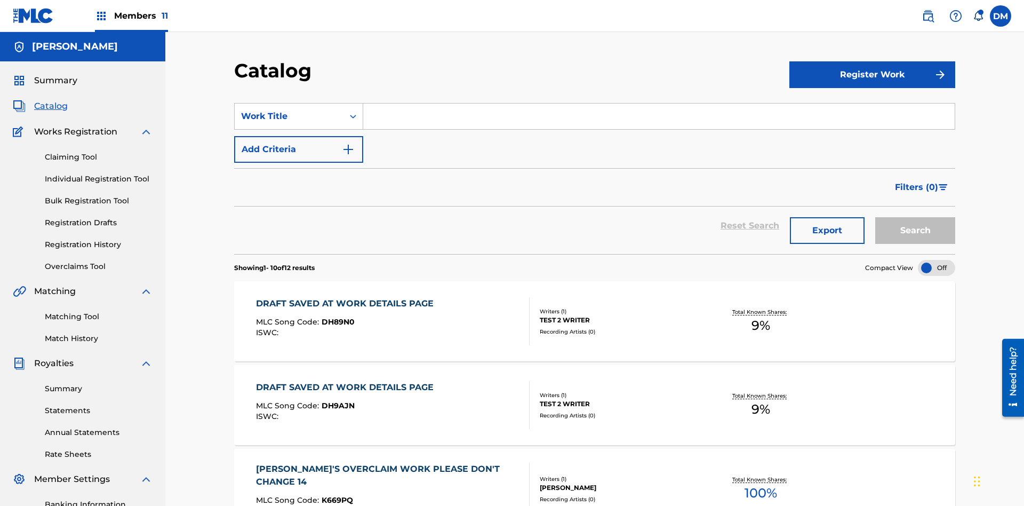
click at [659, 104] on input "Search Form" at bounding box center [659, 117] width 592 height 26
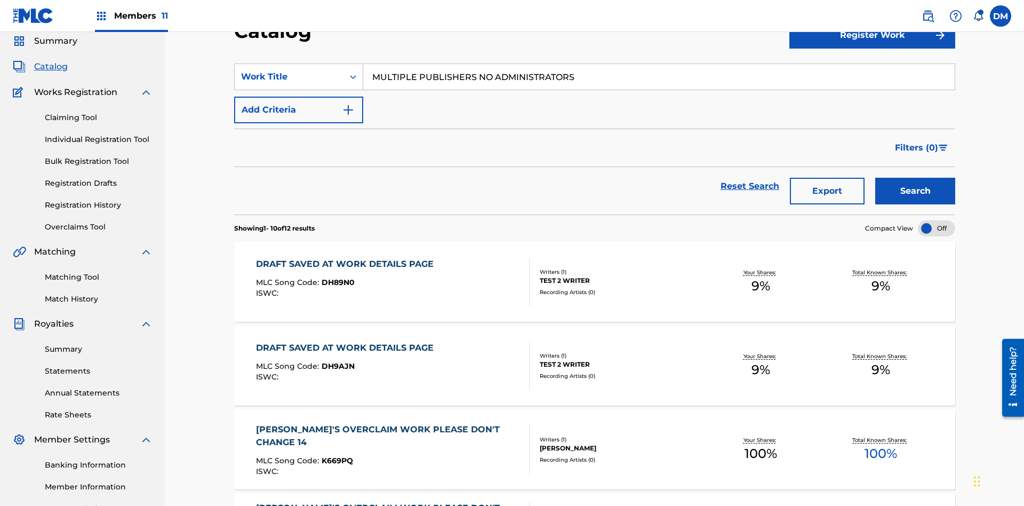
type input "MULTIPLE PUBLISHERS NO ADMINISTRATORS"
click at [915, 178] on button "Search" at bounding box center [915, 191] width 80 height 27
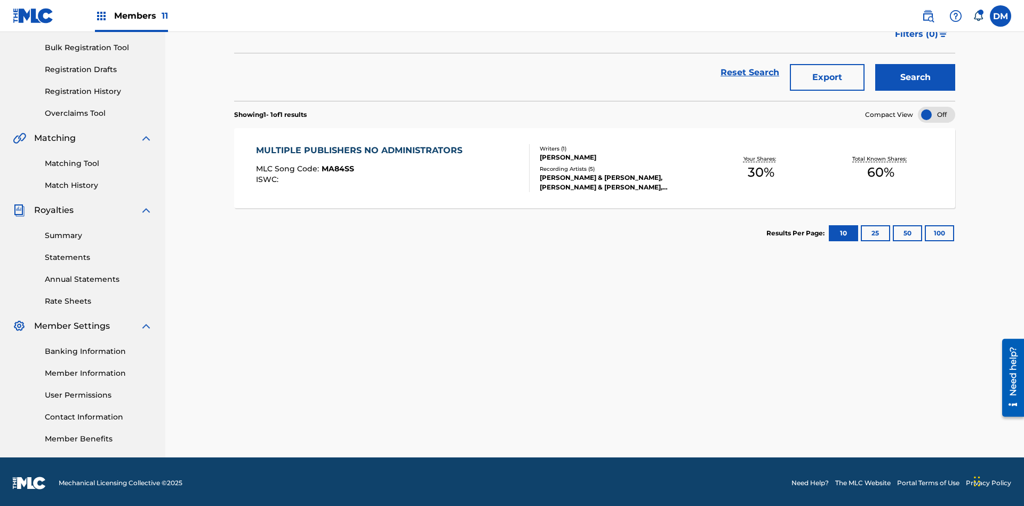
scroll to position [0, 0]
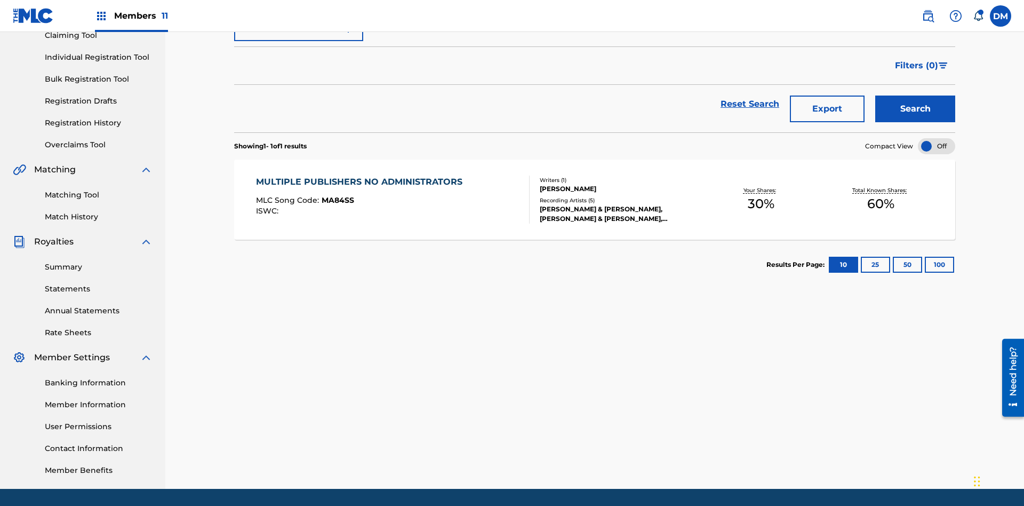
click at [336, 195] on span "MA84SS" at bounding box center [338, 200] width 33 height 10
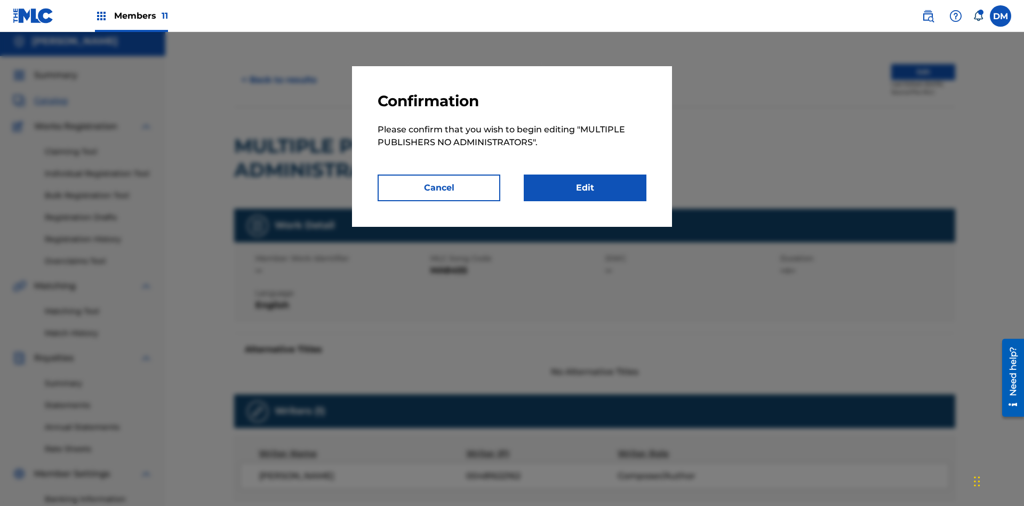
click at [585, 188] on link "Edit" at bounding box center [585, 187] width 123 height 27
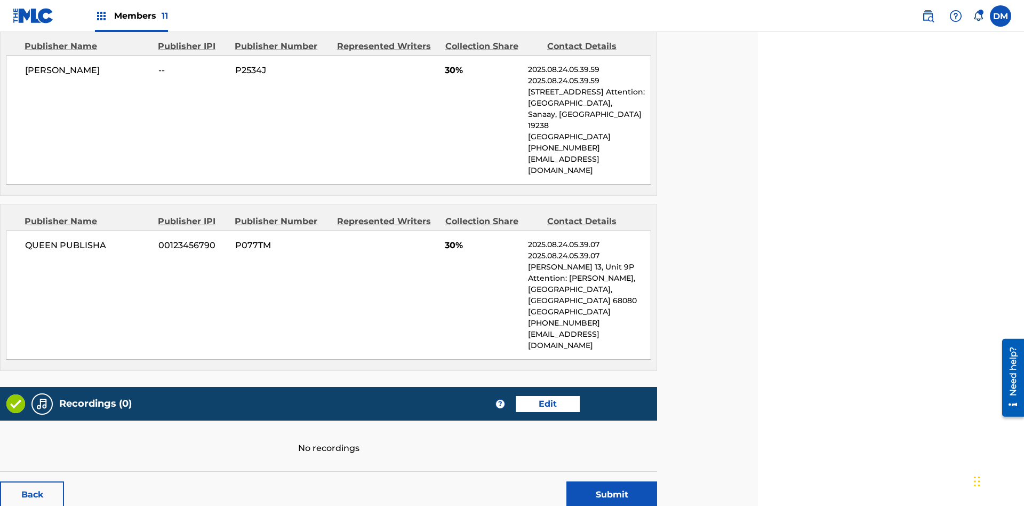
click at [131, 15] on span "Members 11" at bounding box center [141, 16] width 54 height 12
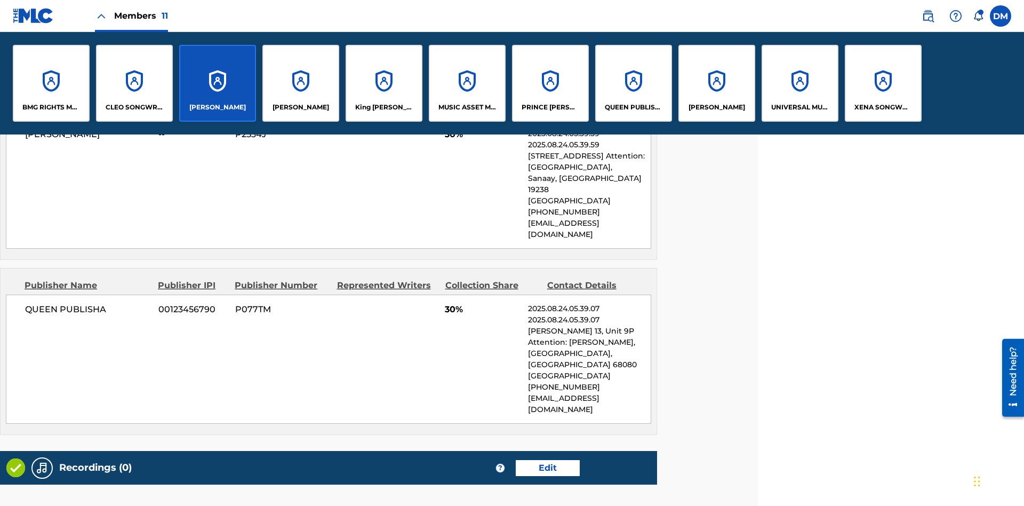
click at [633, 107] on p "QUEEN PUBLISHA" at bounding box center [634, 107] width 58 height 10
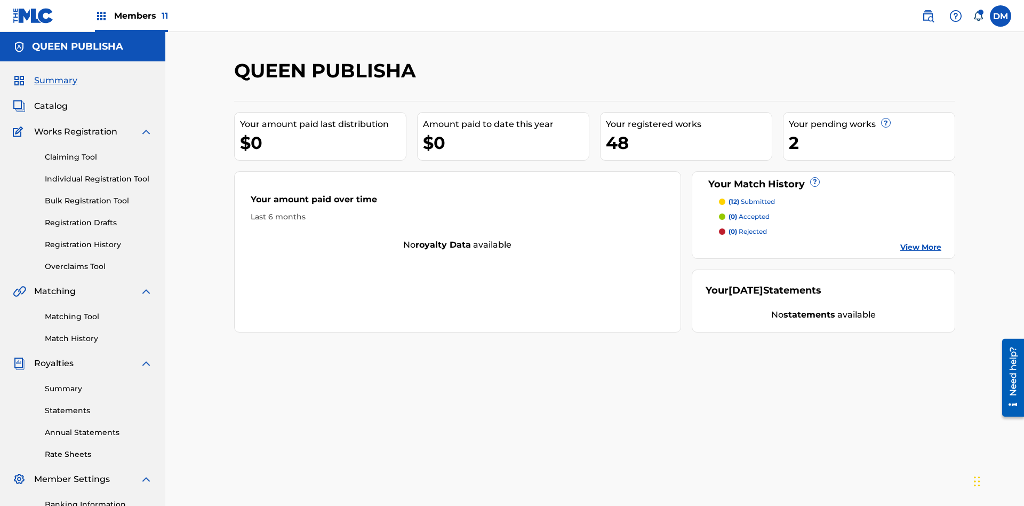
click at [51, 100] on span "Catalog" at bounding box center [51, 106] width 34 height 13
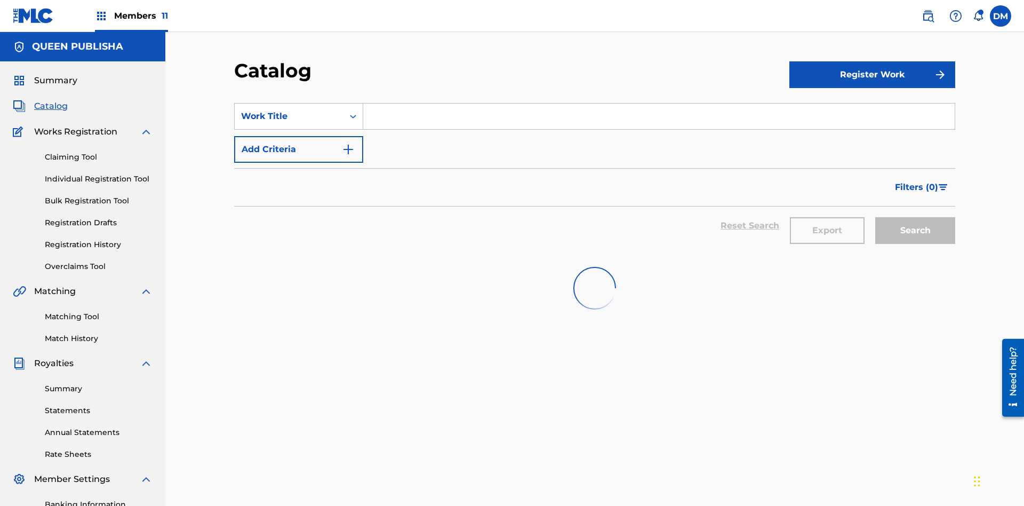
click at [659, 104] on input "Search Form" at bounding box center [659, 117] width 592 height 26
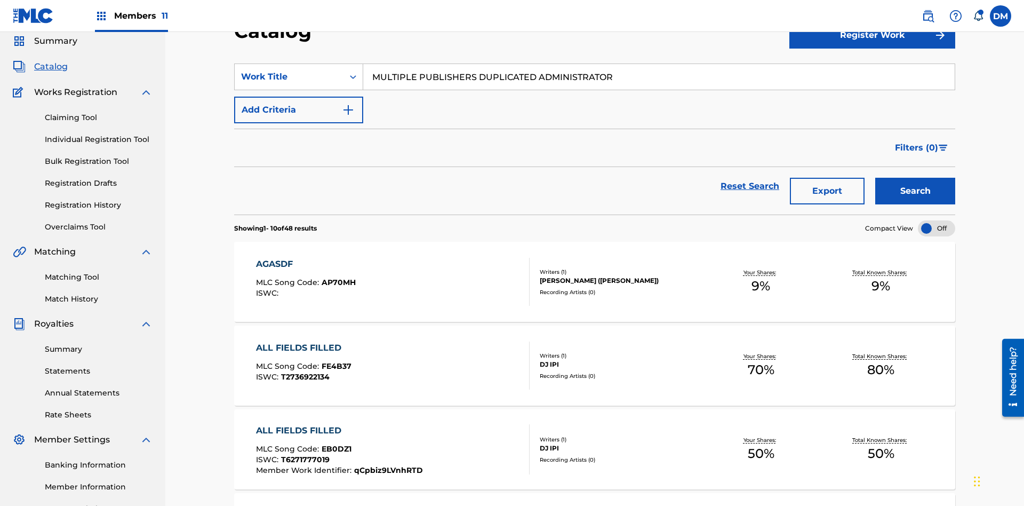
scroll to position [153, 0]
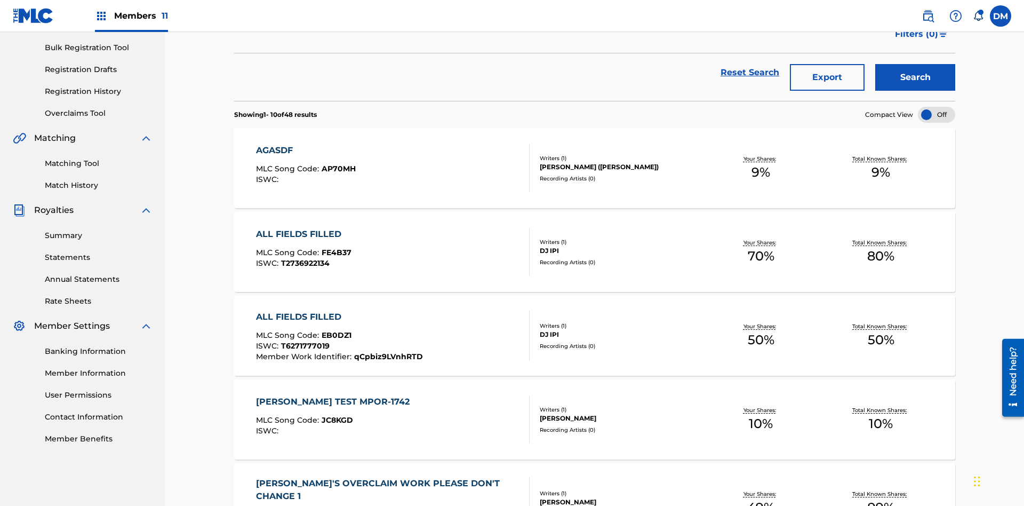
type input "MULTIPLE PUBLISHERS DUPLICATED ADMINISTRATOR"
click at [915, 77] on button "Search" at bounding box center [915, 77] width 80 height 27
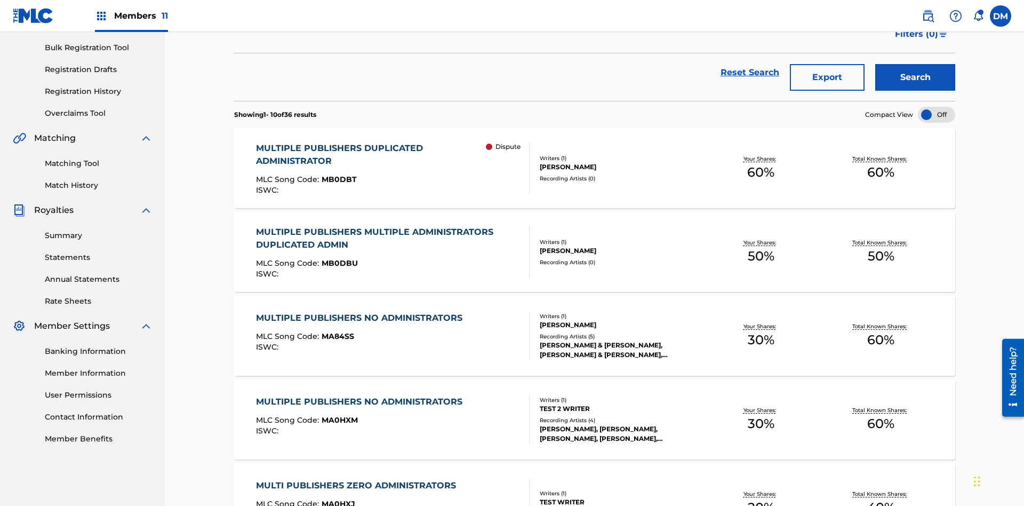
click at [337, 174] on span "MB0DBT" at bounding box center [339, 179] width 35 height 10
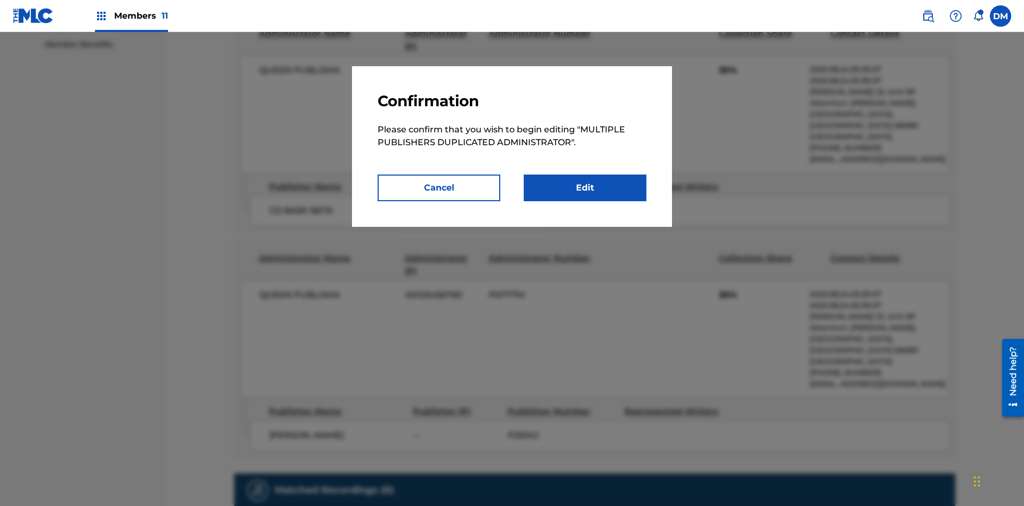
scroll to position [5, 0]
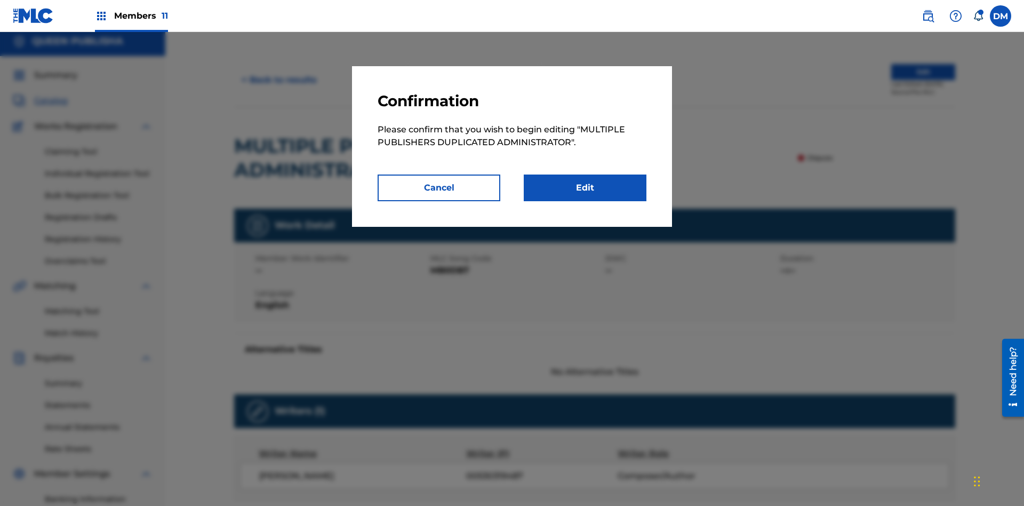
click at [585, 188] on link "Edit" at bounding box center [585, 187] width 123 height 27
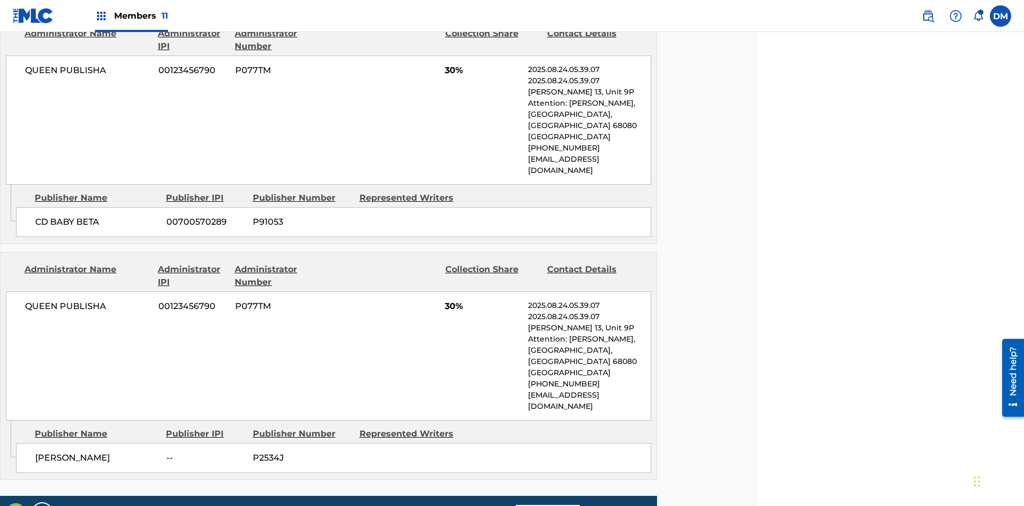
click at [131, 15] on span "Members 11" at bounding box center [141, 16] width 54 height 12
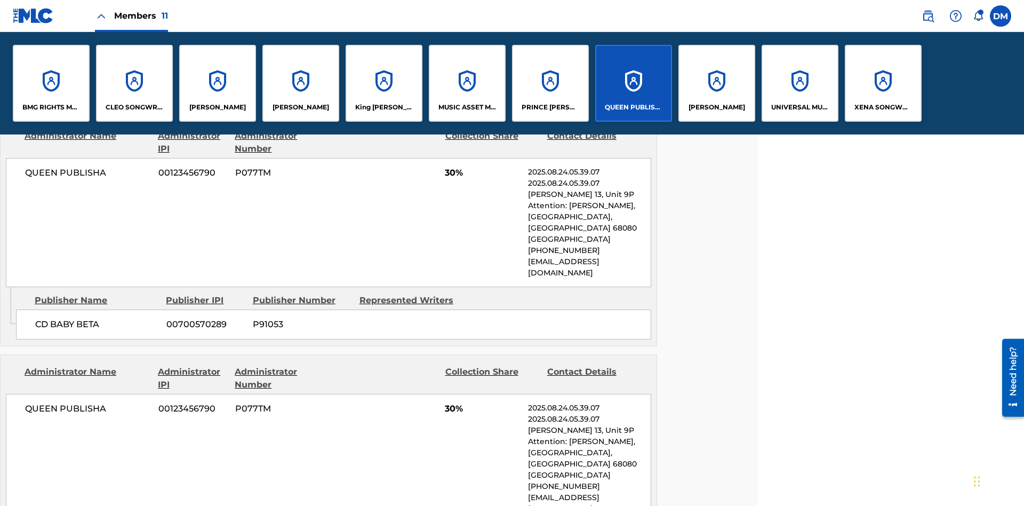
scroll to position [548, 266]
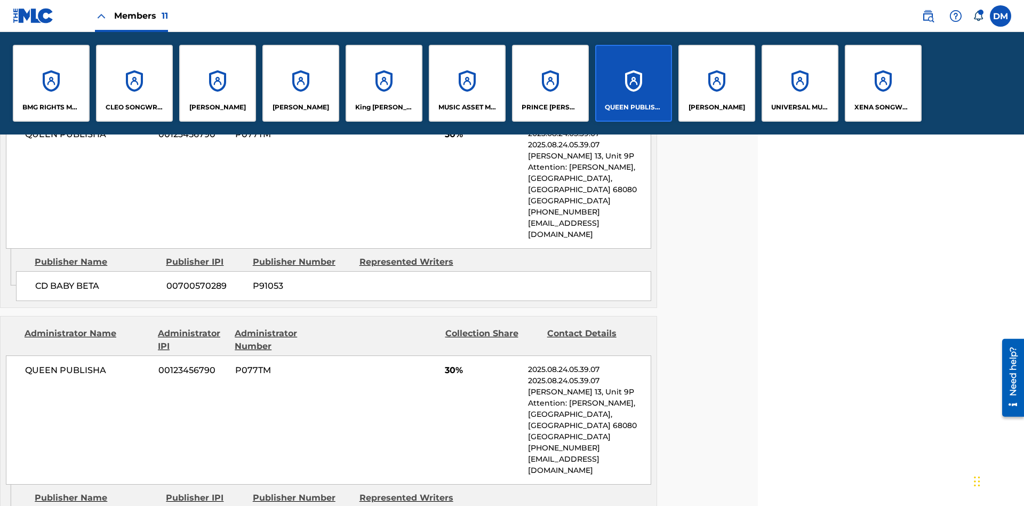
click at [633, 107] on p "QUEEN PUBLISHA" at bounding box center [634, 107] width 58 height 10
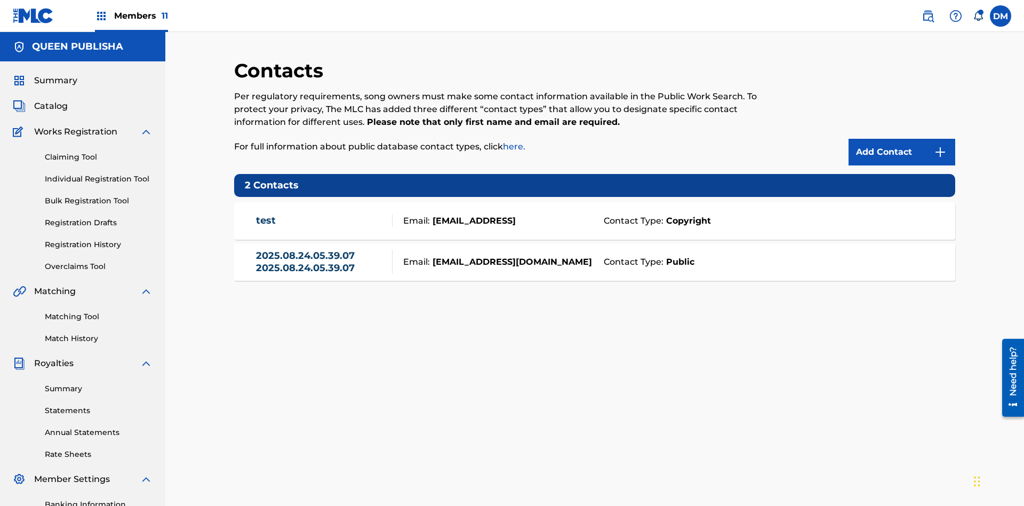
scroll to position [156, 0]
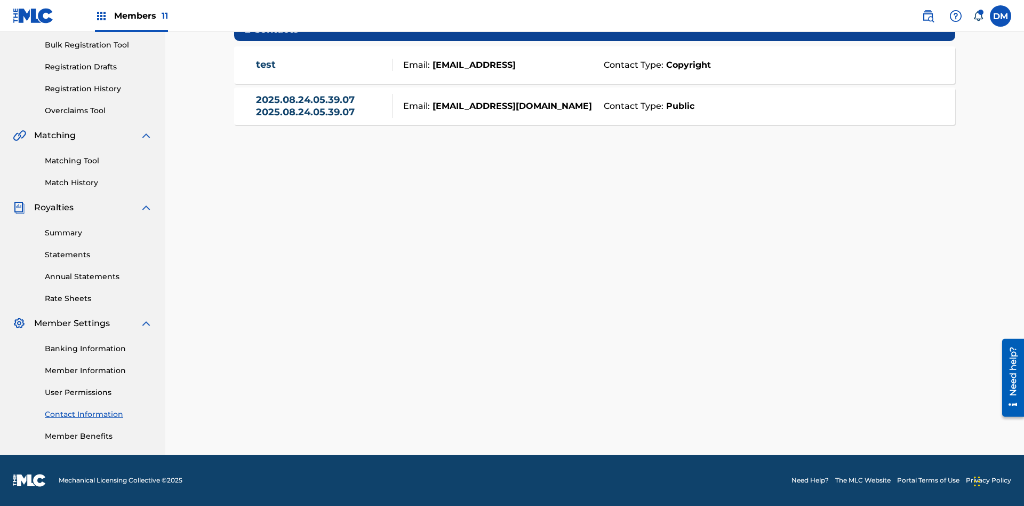
click at [678, 106] on strong "Public" at bounding box center [679, 106] width 31 height 13
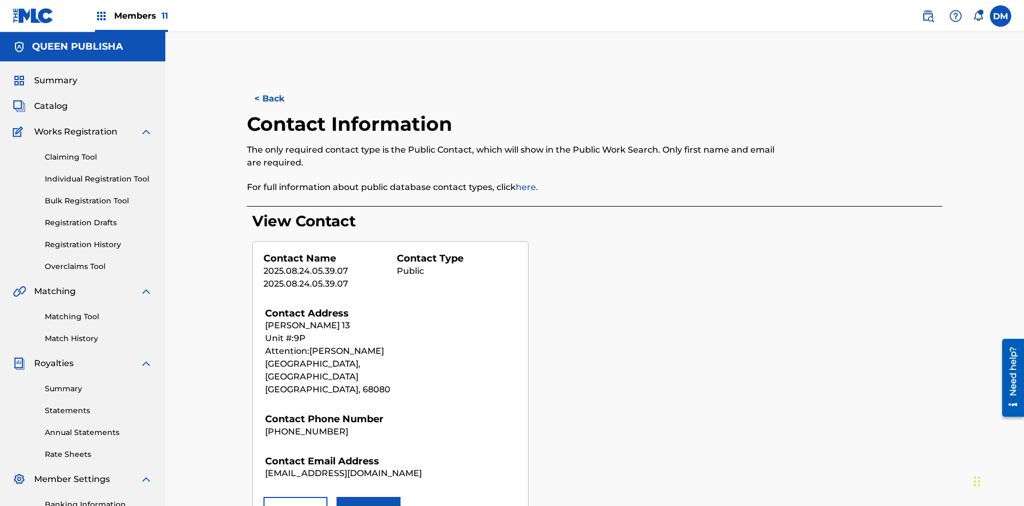
click at [296, 497] on button "Remove" at bounding box center [296, 510] width 64 height 27
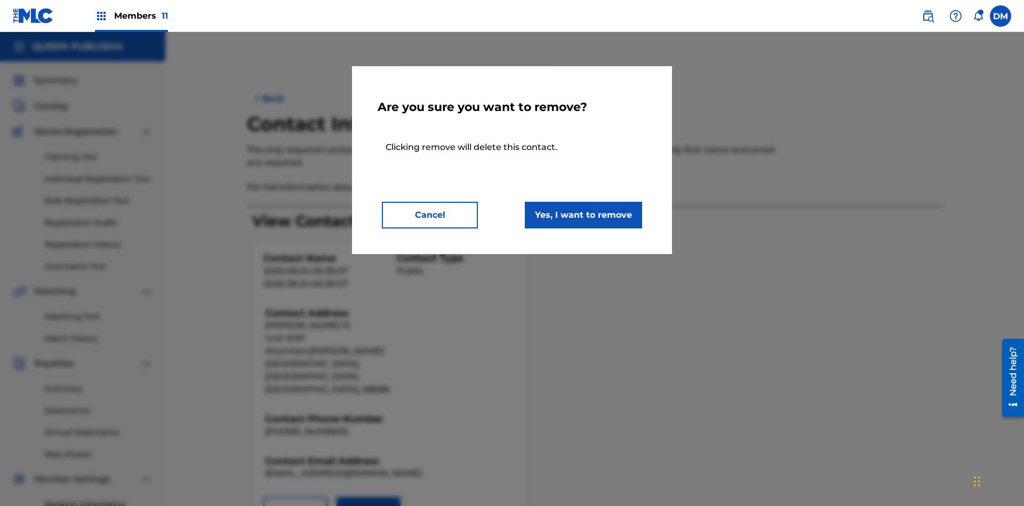
scroll to position [156, 0]
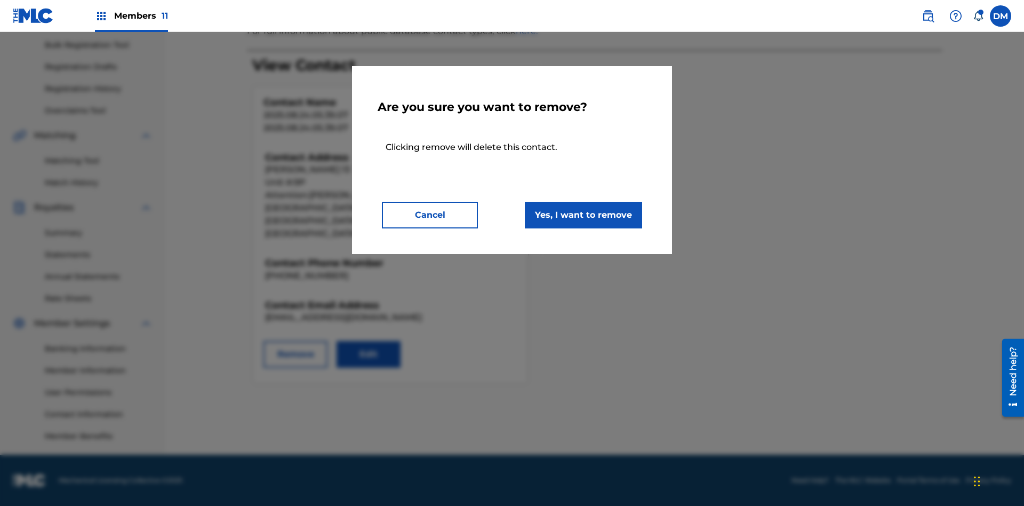
click at [584, 214] on button "Yes, I want to remove" at bounding box center [583, 215] width 117 height 27
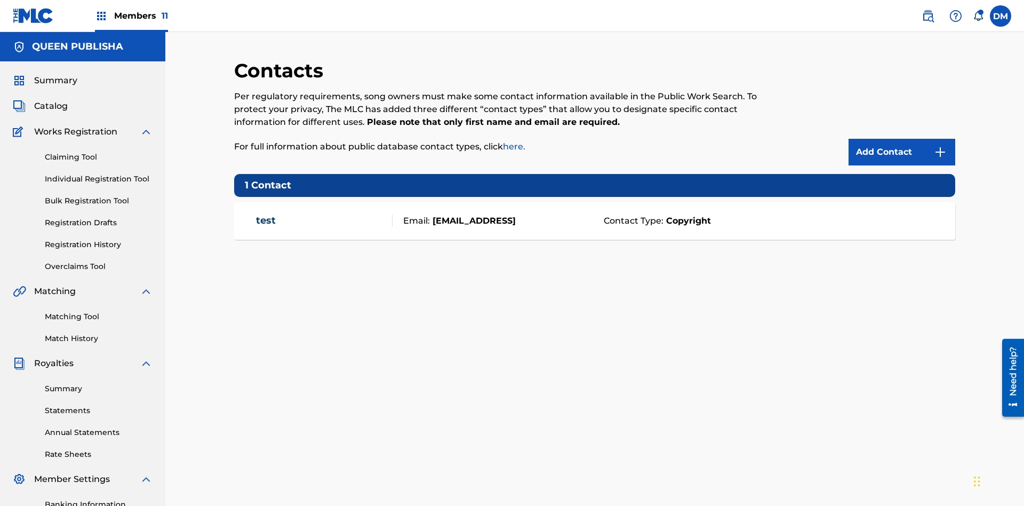
click at [131, 15] on span "Members 11" at bounding box center [141, 16] width 54 height 12
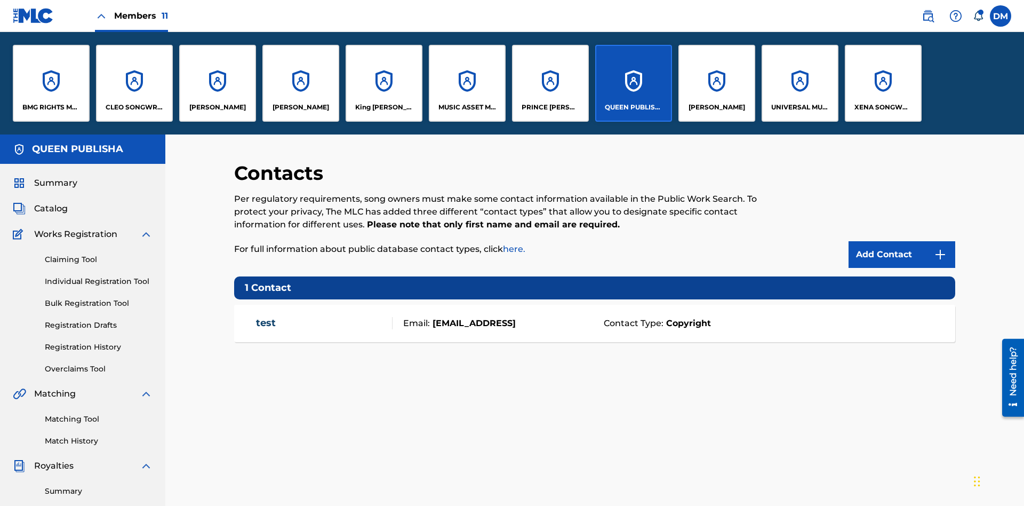
click at [633, 107] on p "QUEEN PUBLISHA" at bounding box center [634, 107] width 58 height 10
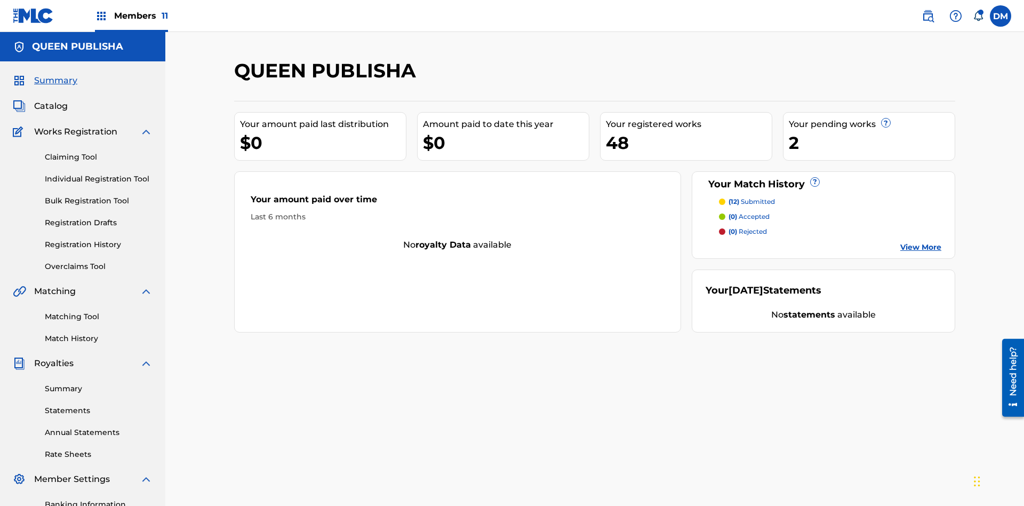
click at [51, 100] on span "Catalog" at bounding box center [51, 106] width 34 height 13
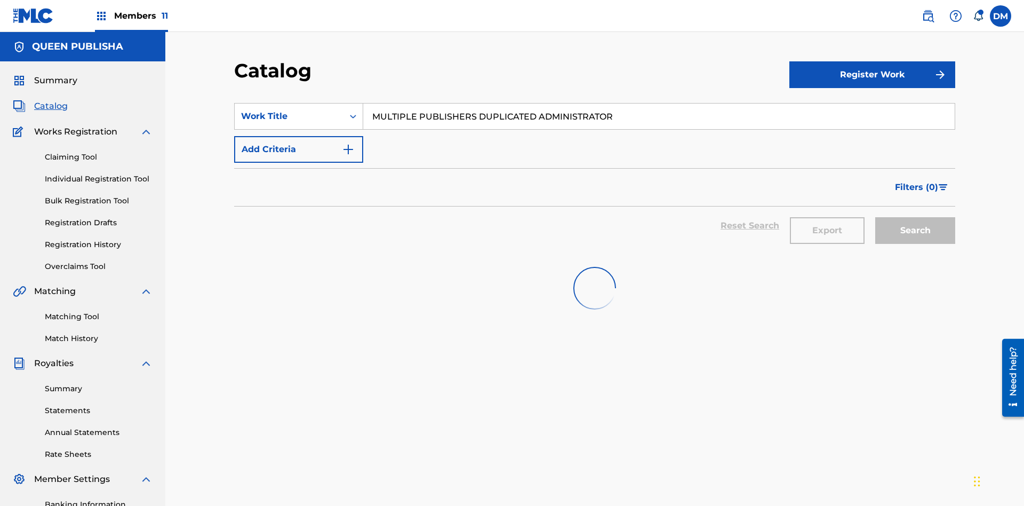
click at [659, 104] on input "MULTIPLE PUBLISHERS DUPLICATED ADMINISTRATOR" at bounding box center [659, 117] width 592 height 26
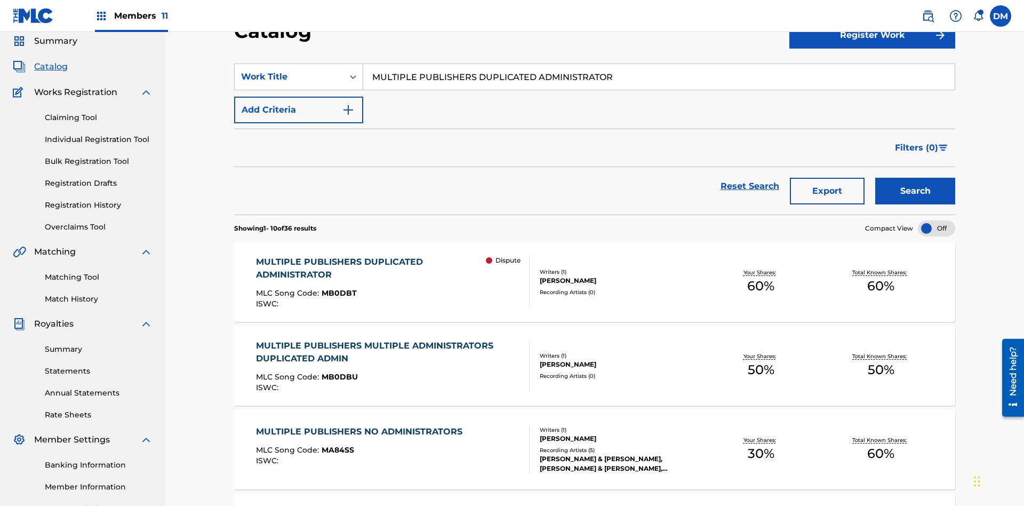
type input "MULTIPLE PUBLISHERS DUPLICATED ADMINISTRATOR"
click at [915, 178] on button "Search" at bounding box center [915, 191] width 80 height 27
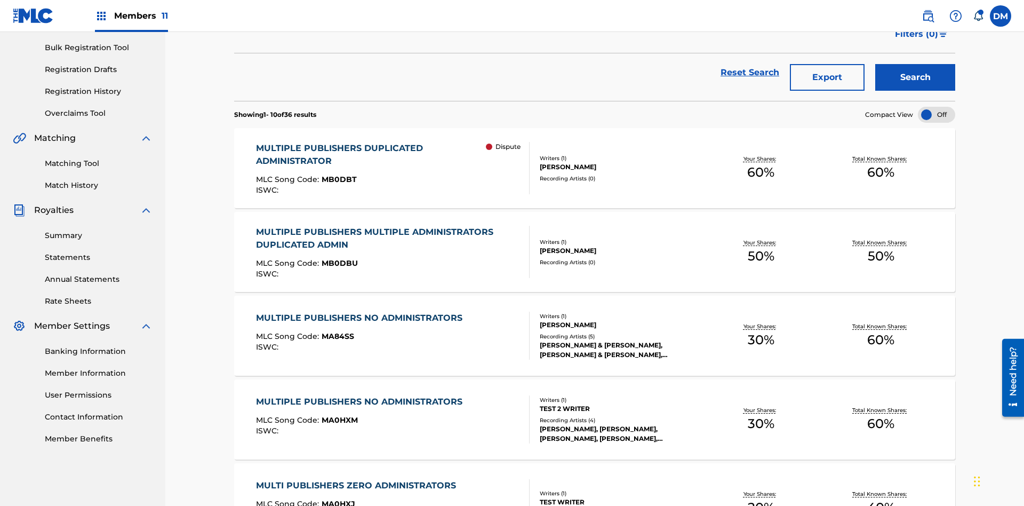
click at [337, 174] on span "MB0DBT" at bounding box center [339, 179] width 35 height 10
